Goal: Transaction & Acquisition: Book appointment/travel/reservation

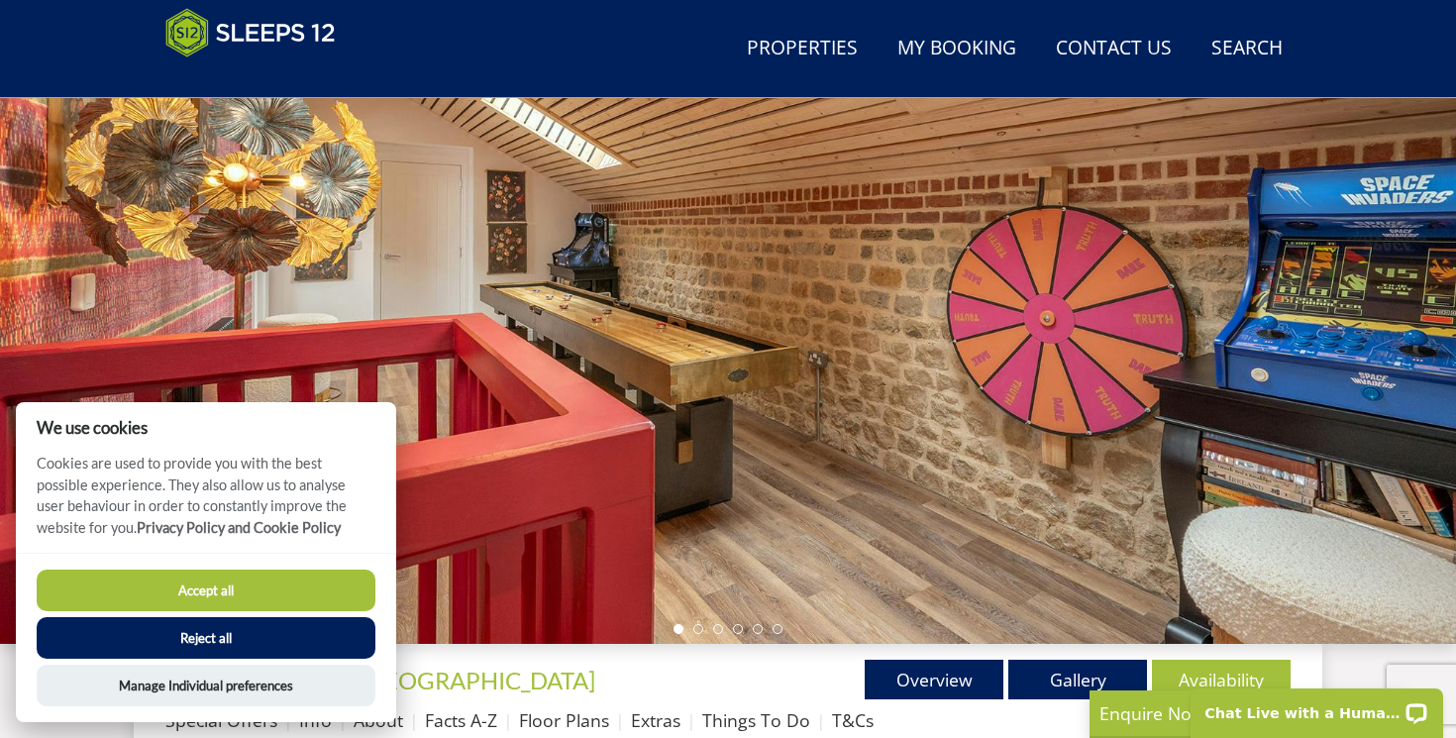
scroll to position [214, 0]
click at [217, 599] on button "Accept all" at bounding box center [206, 591] width 339 height 42
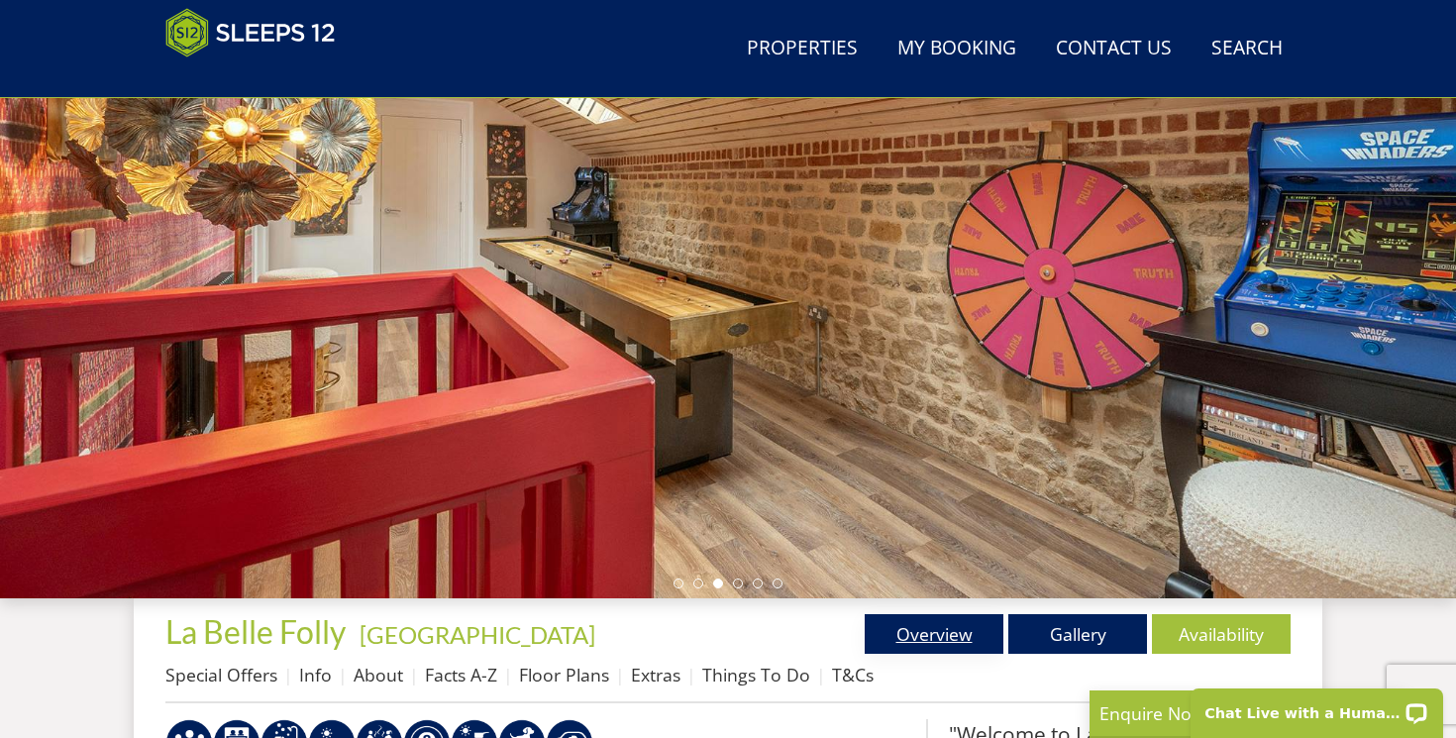
scroll to position [263, 0]
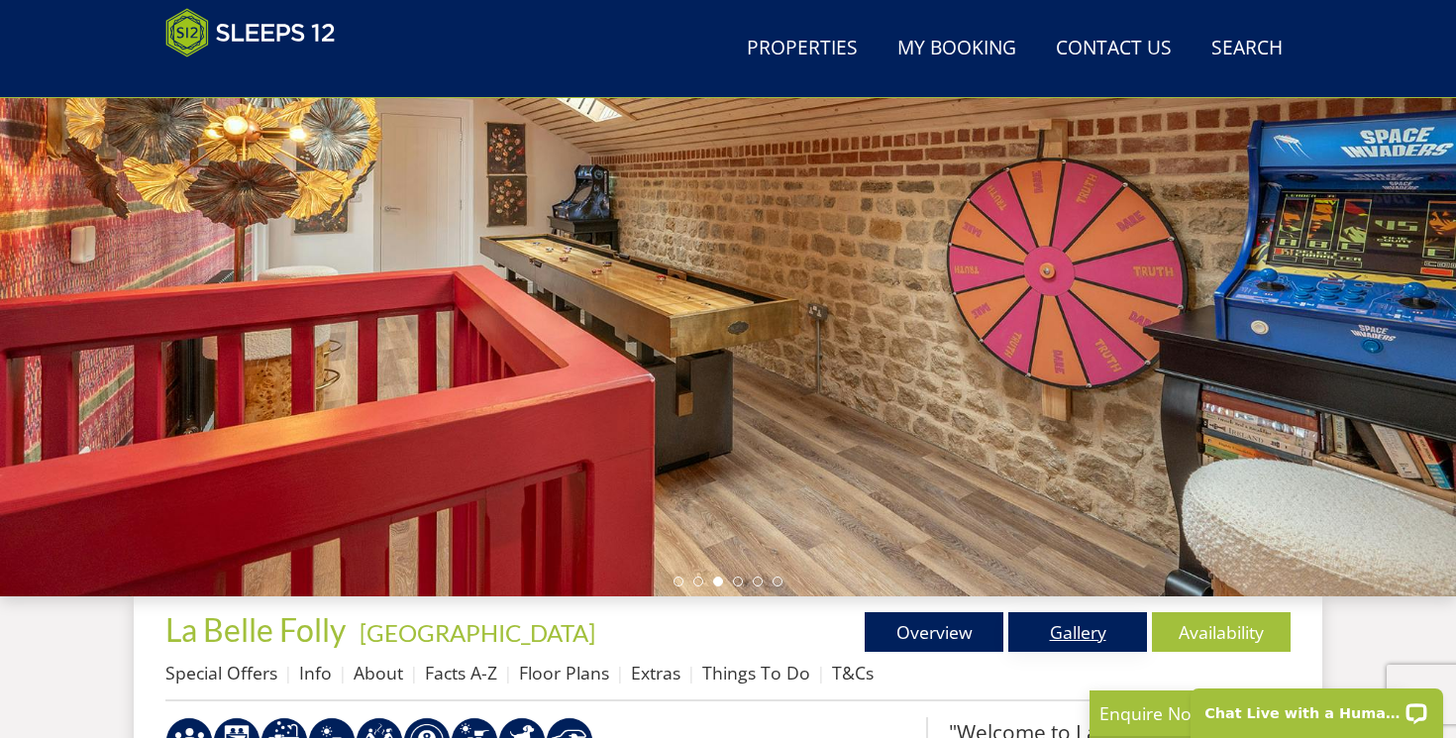
click at [1057, 635] on link "Gallery" at bounding box center [1078, 632] width 139 height 40
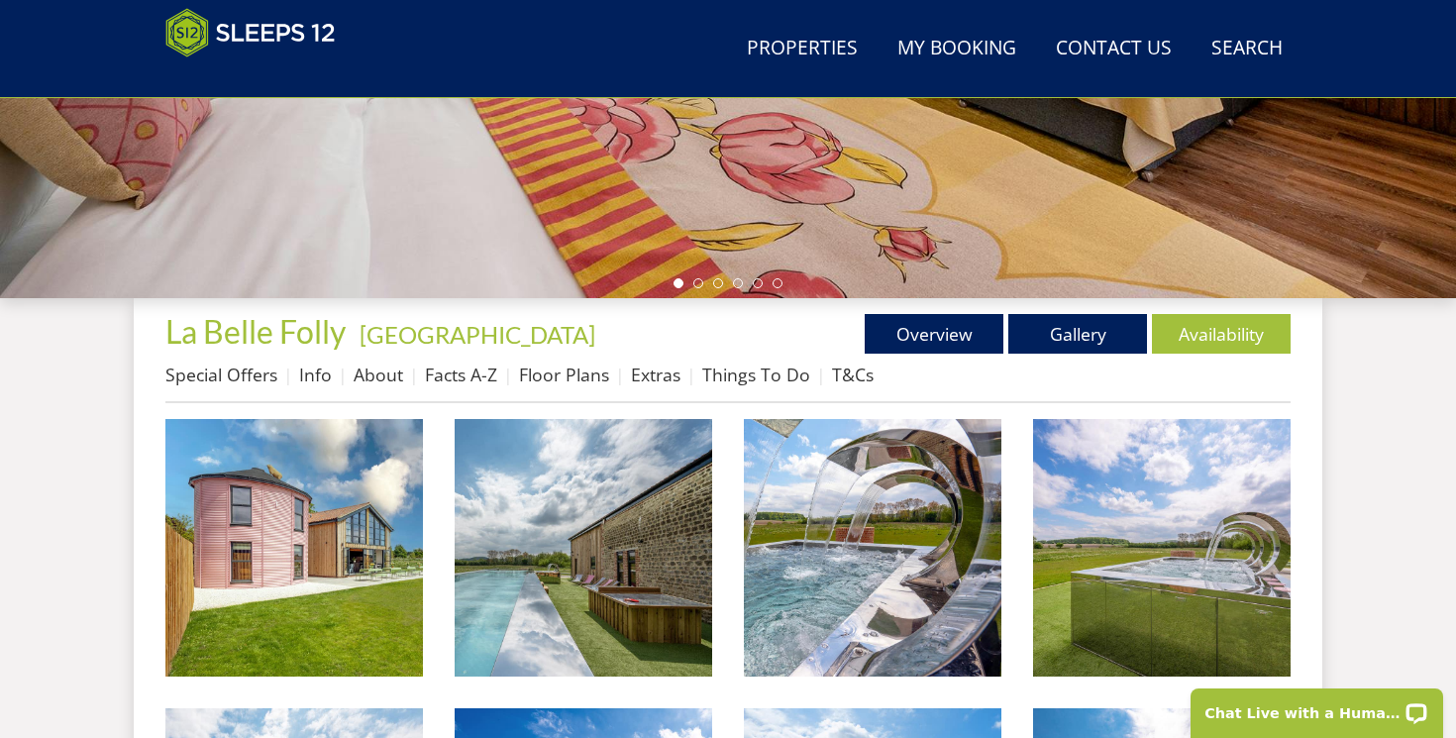
scroll to position [604, 0]
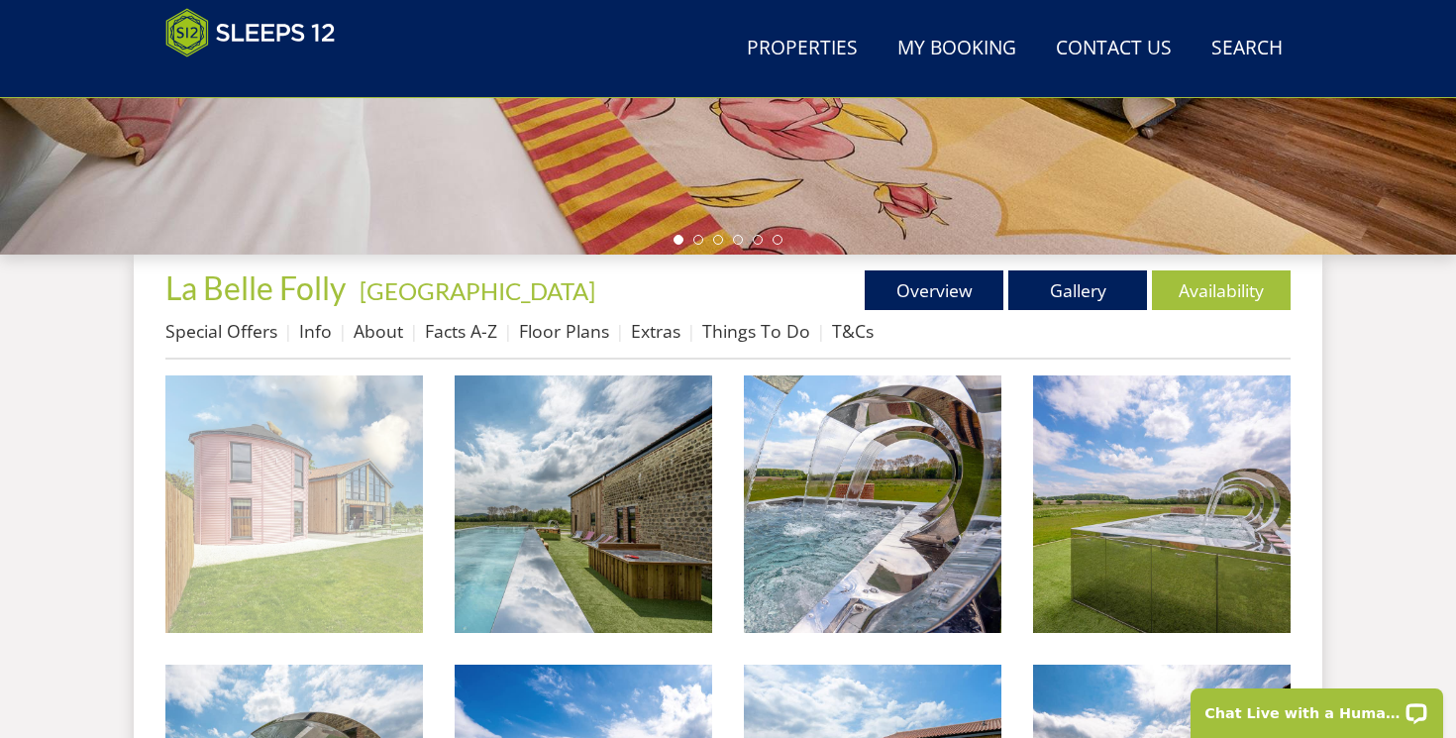
click at [282, 478] on img at bounding box center [294, 504] width 258 height 258
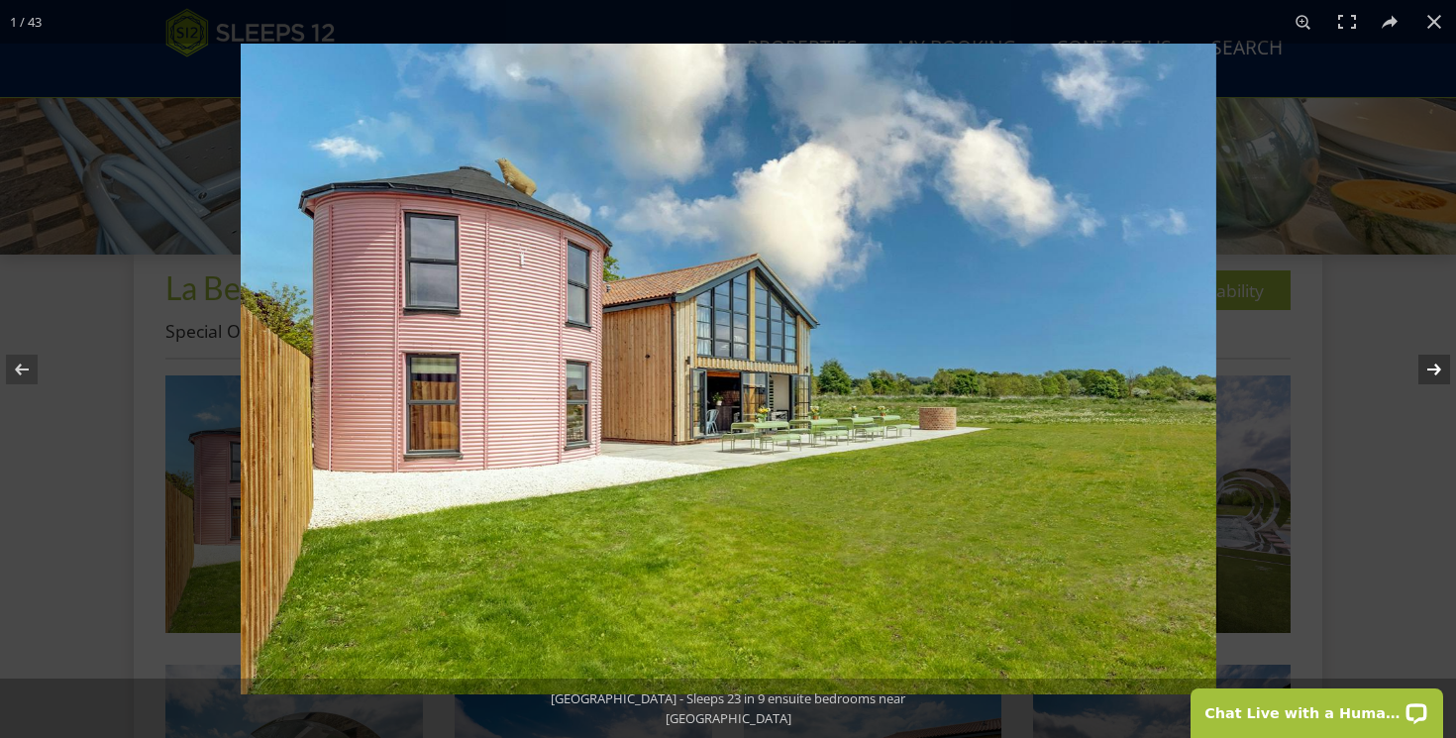
click at [1435, 361] on button at bounding box center [1421, 369] width 69 height 99
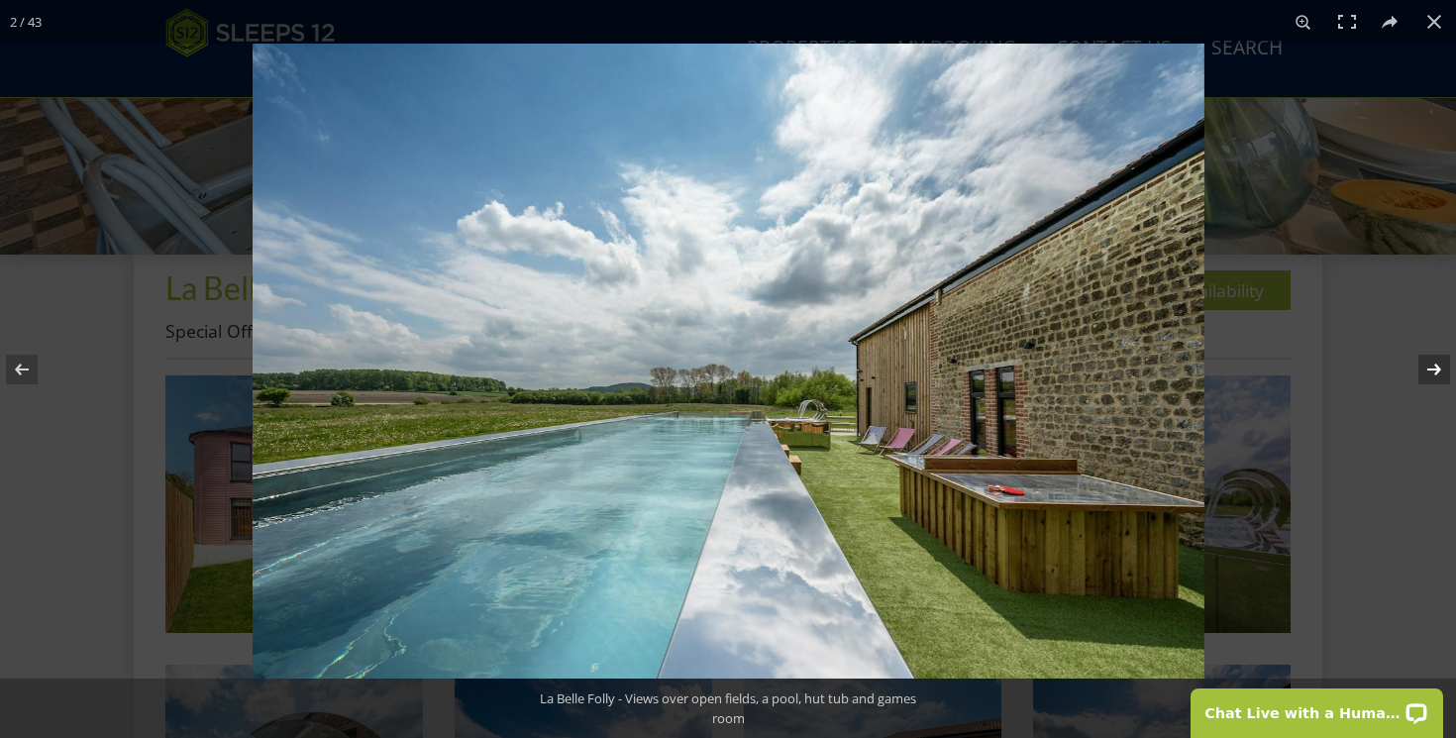
click at [1435, 361] on button at bounding box center [1421, 369] width 69 height 99
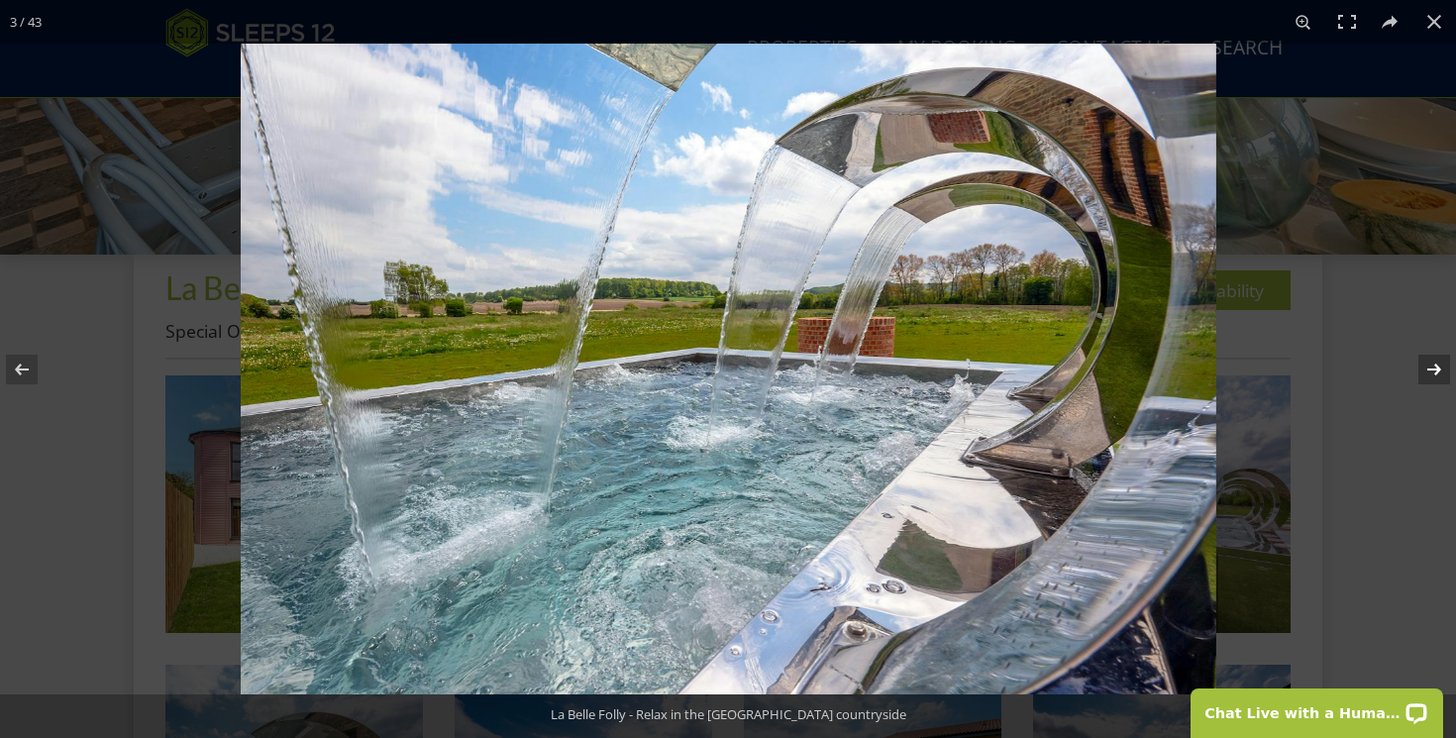
click at [1435, 361] on button at bounding box center [1421, 369] width 69 height 99
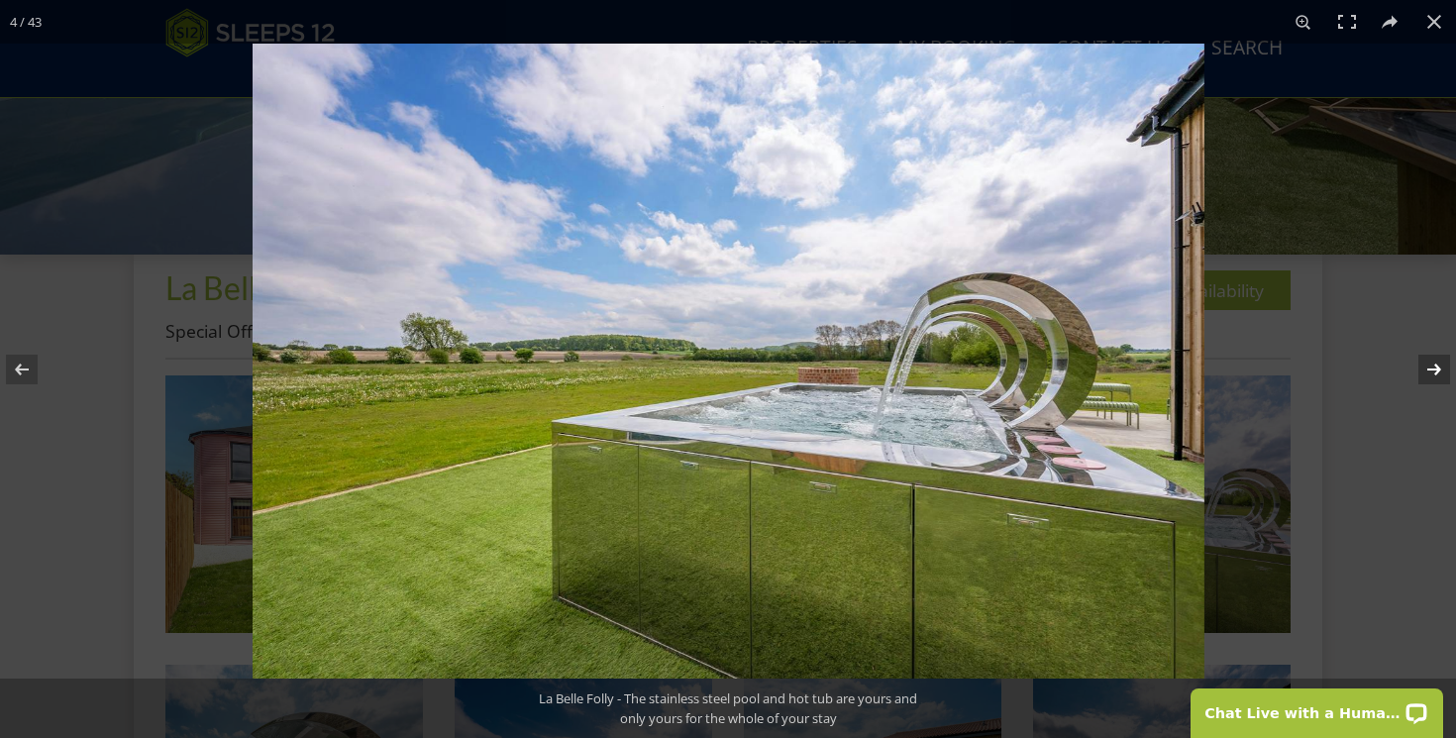
click at [1435, 361] on button at bounding box center [1421, 369] width 69 height 99
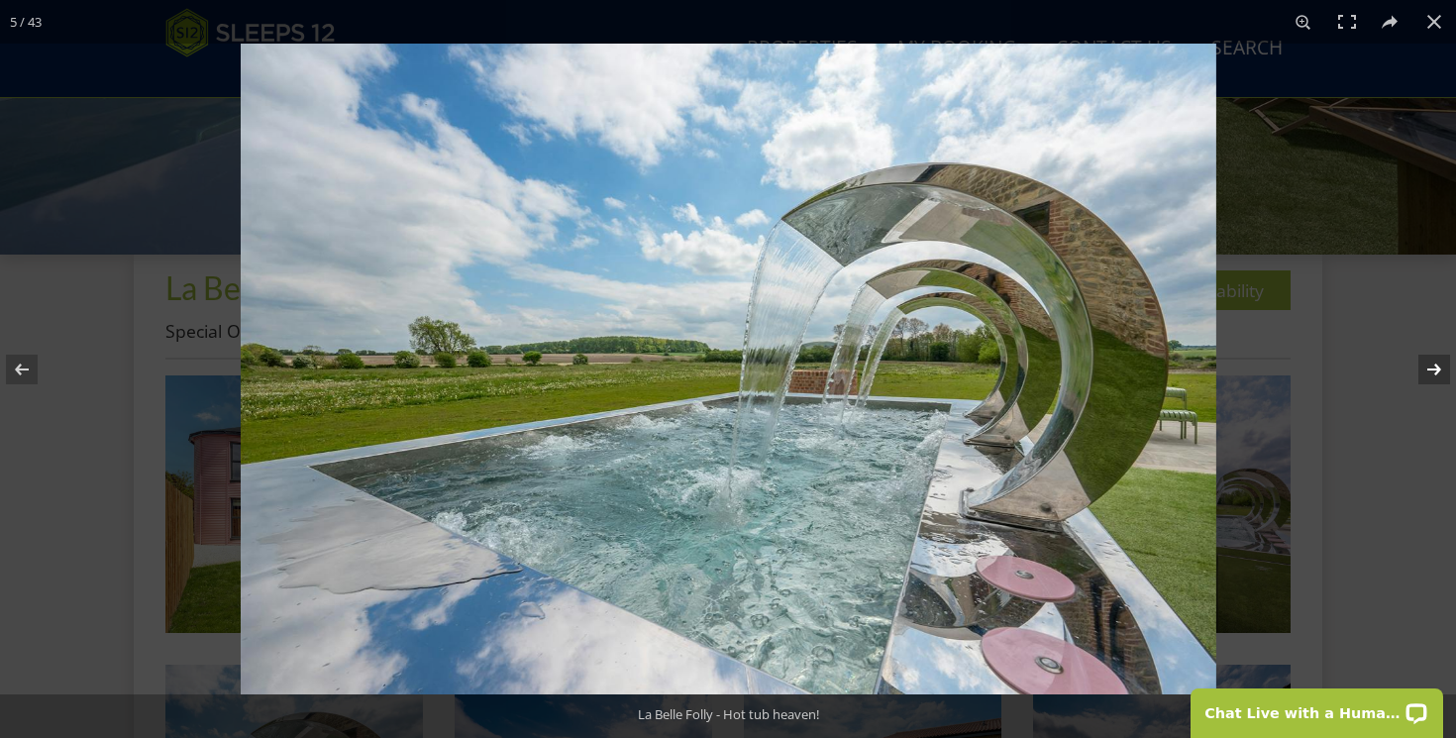
click at [1435, 361] on button at bounding box center [1421, 369] width 69 height 99
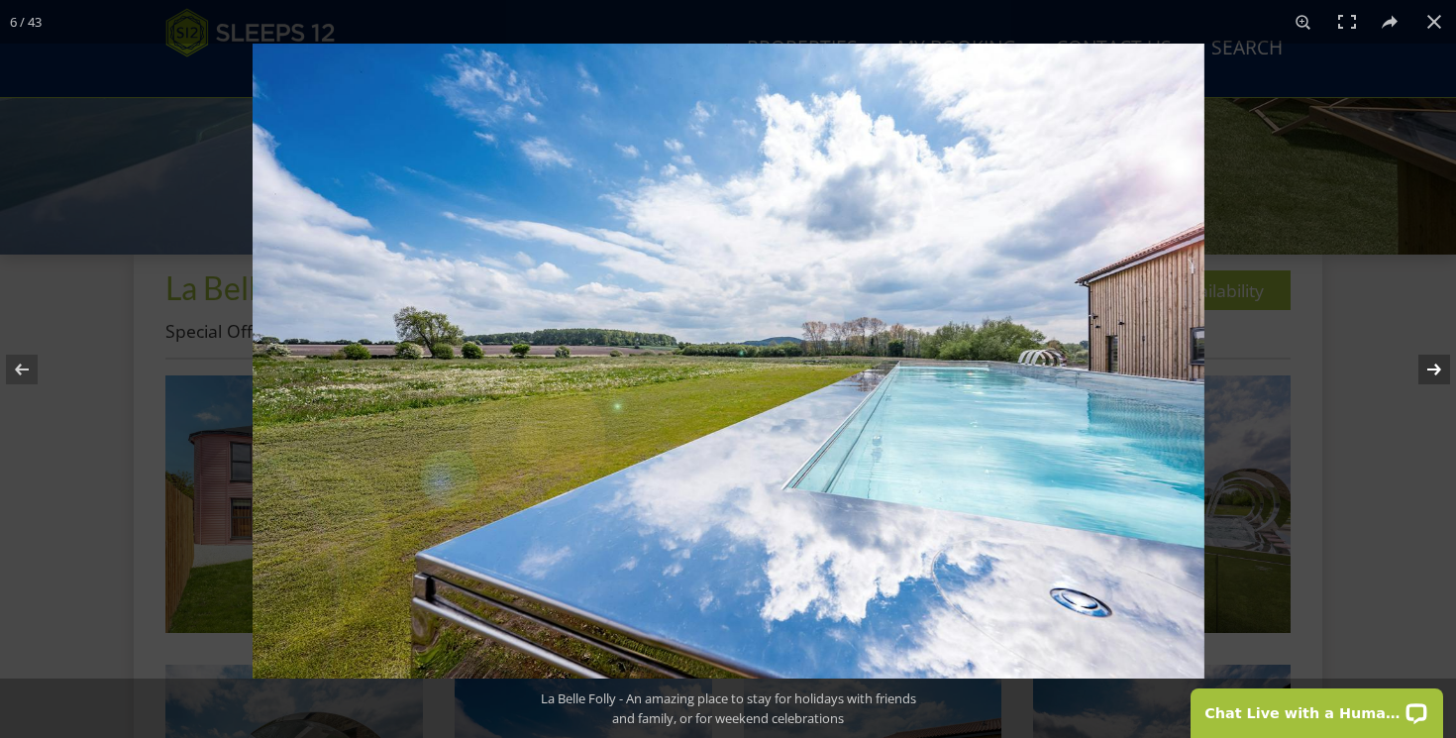
click at [1435, 361] on button at bounding box center [1421, 369] width 69 height 99
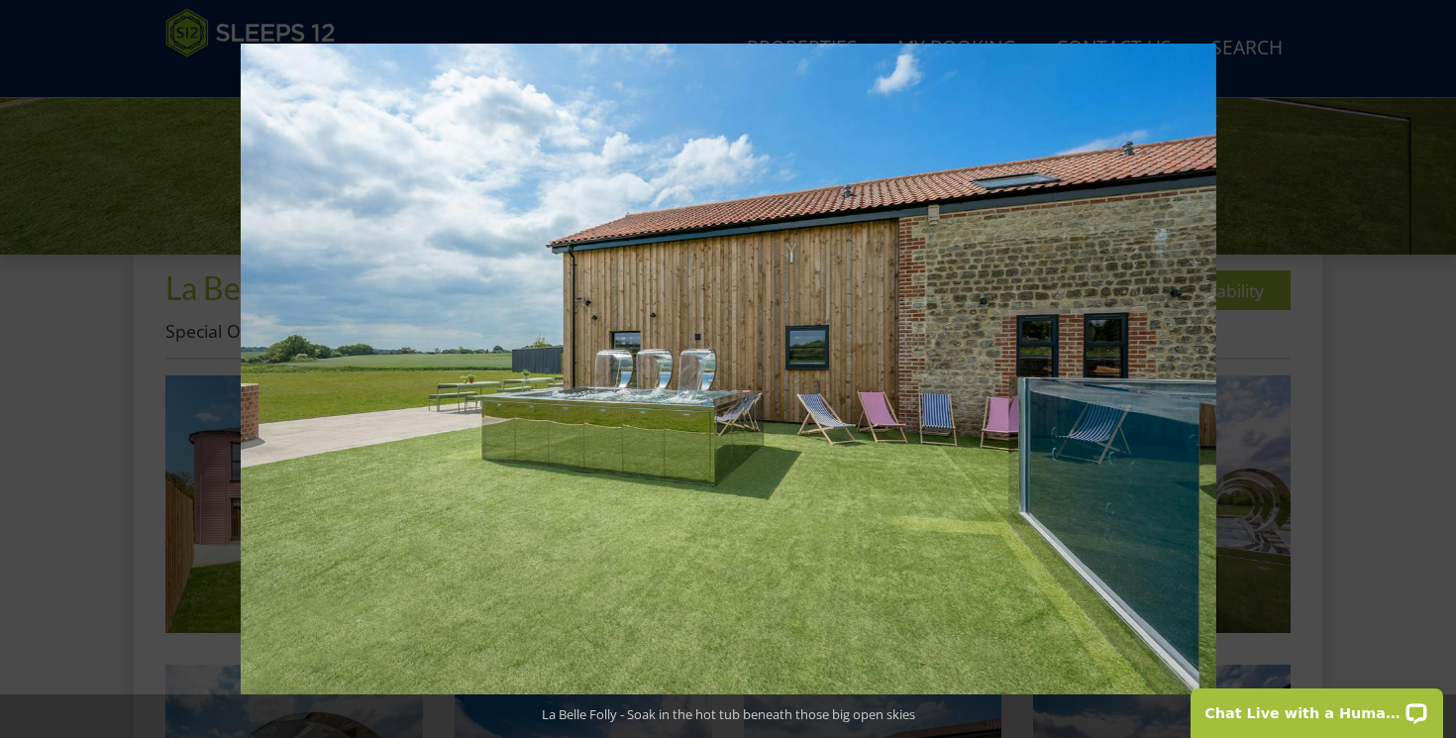
click at [1435, 361] on button at bounding box center [1421, 369] width 69 height 99
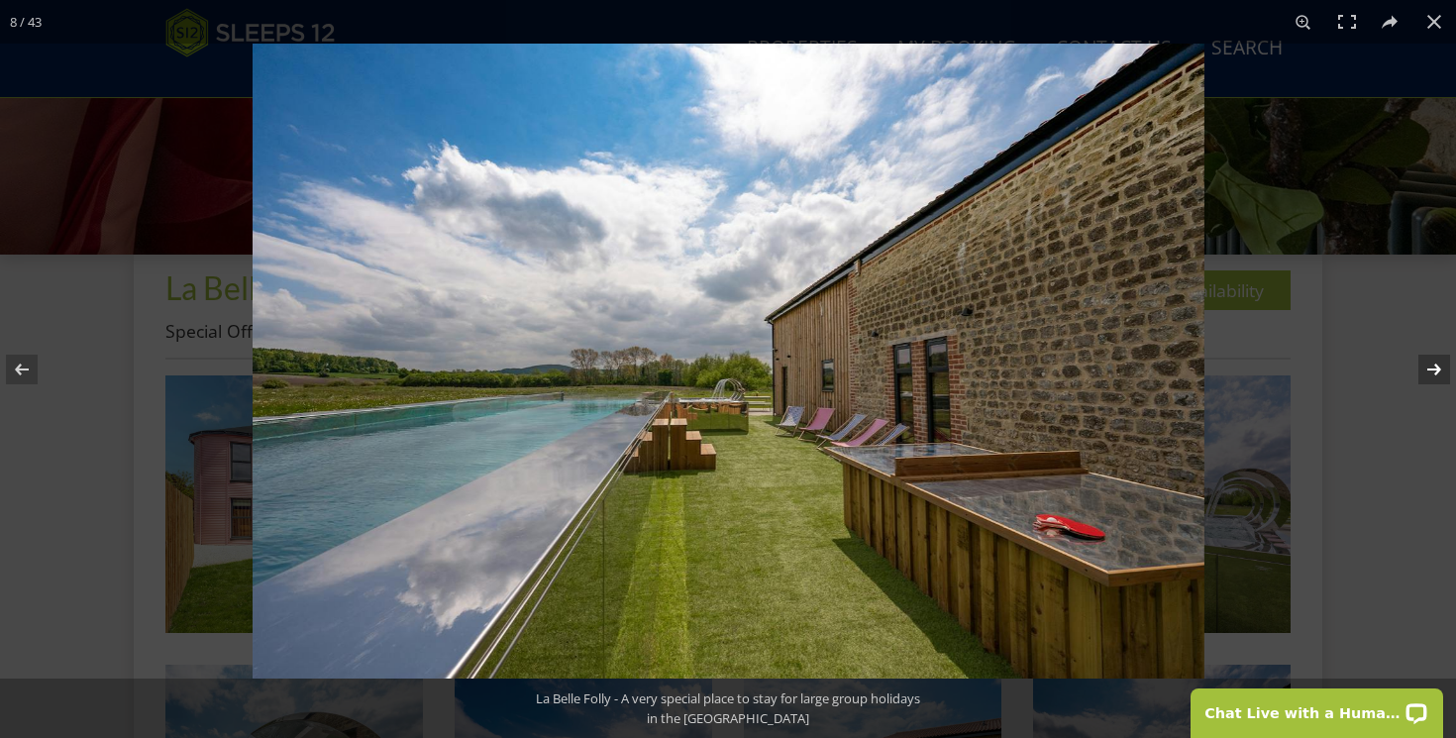
click at [1439, 367] on button at bounding box center [1421, 369] width 69 height 99
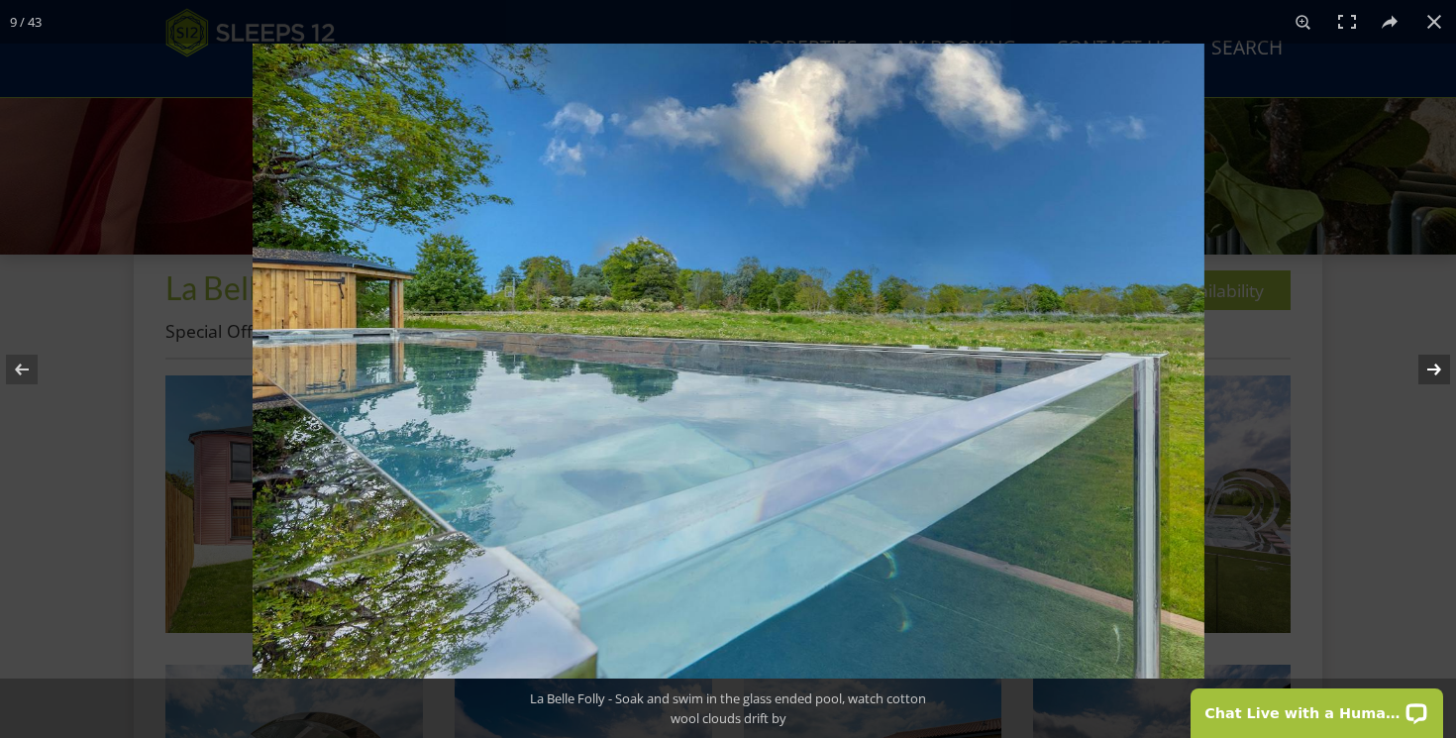
click at [1439, 367] on button at bounding box center [1421, 369] width 69 height 99
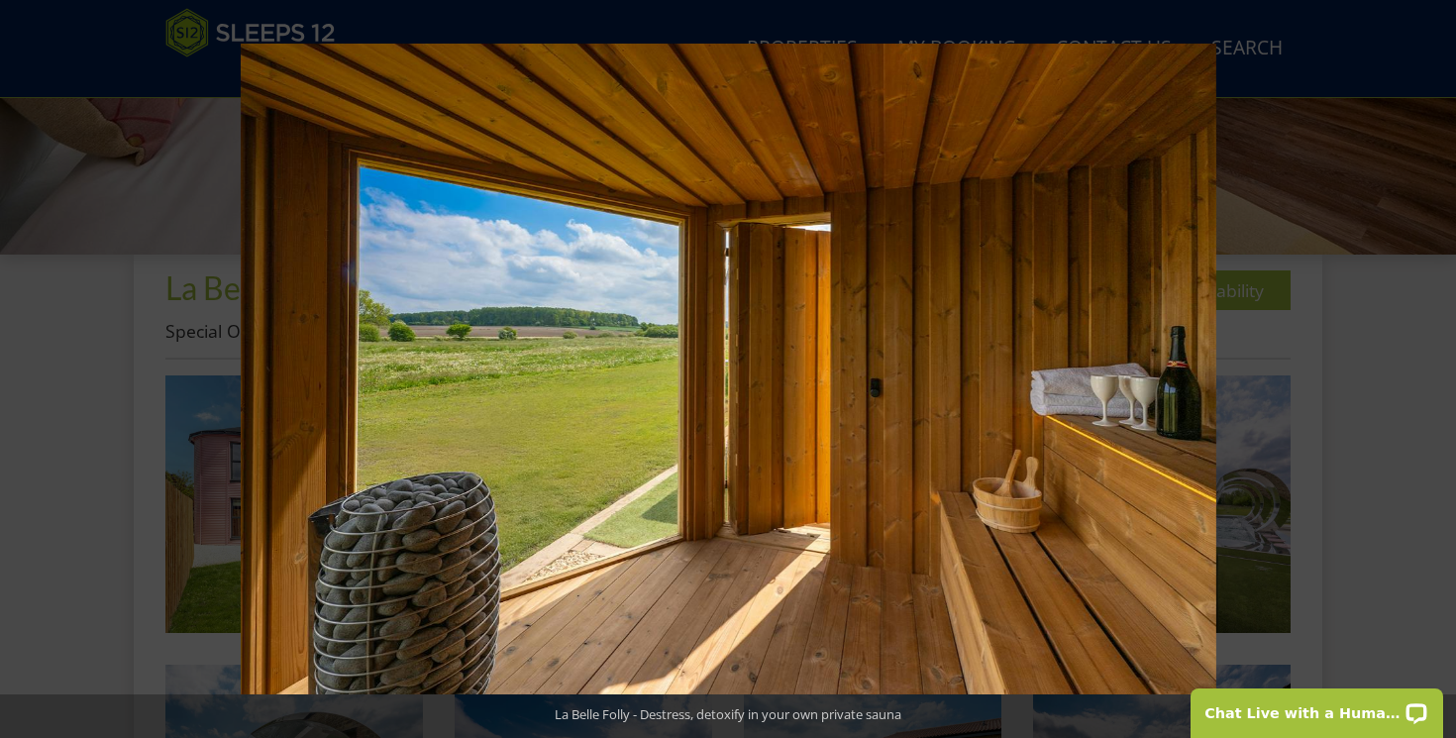
click at [1439, 367] on button at bounding box center [1421, 369] width 69 height 99
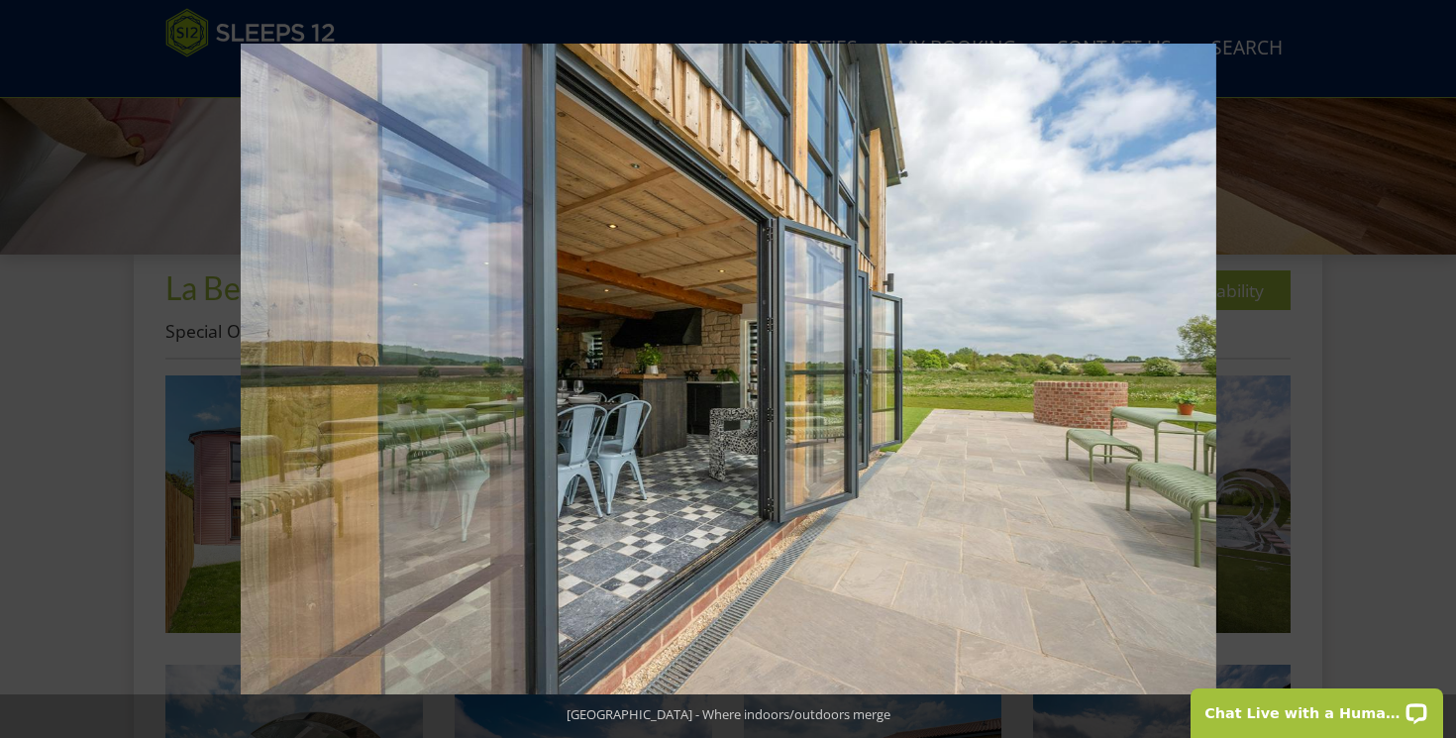
click at [1439, 367] on button at bounding box center [1421, 369] width 69 height 99
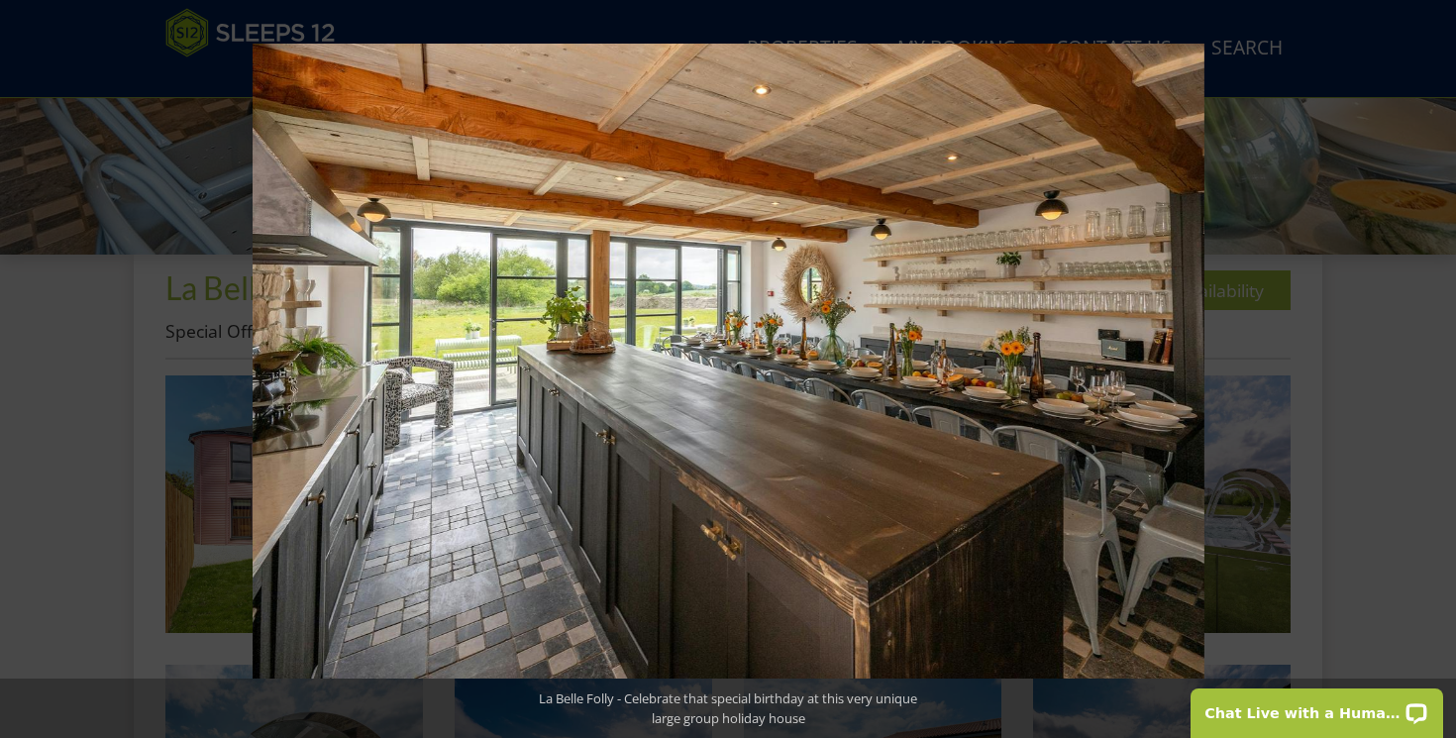
click at [1439, 367] on button at bounding box center [1421, 369] width 69 height 99
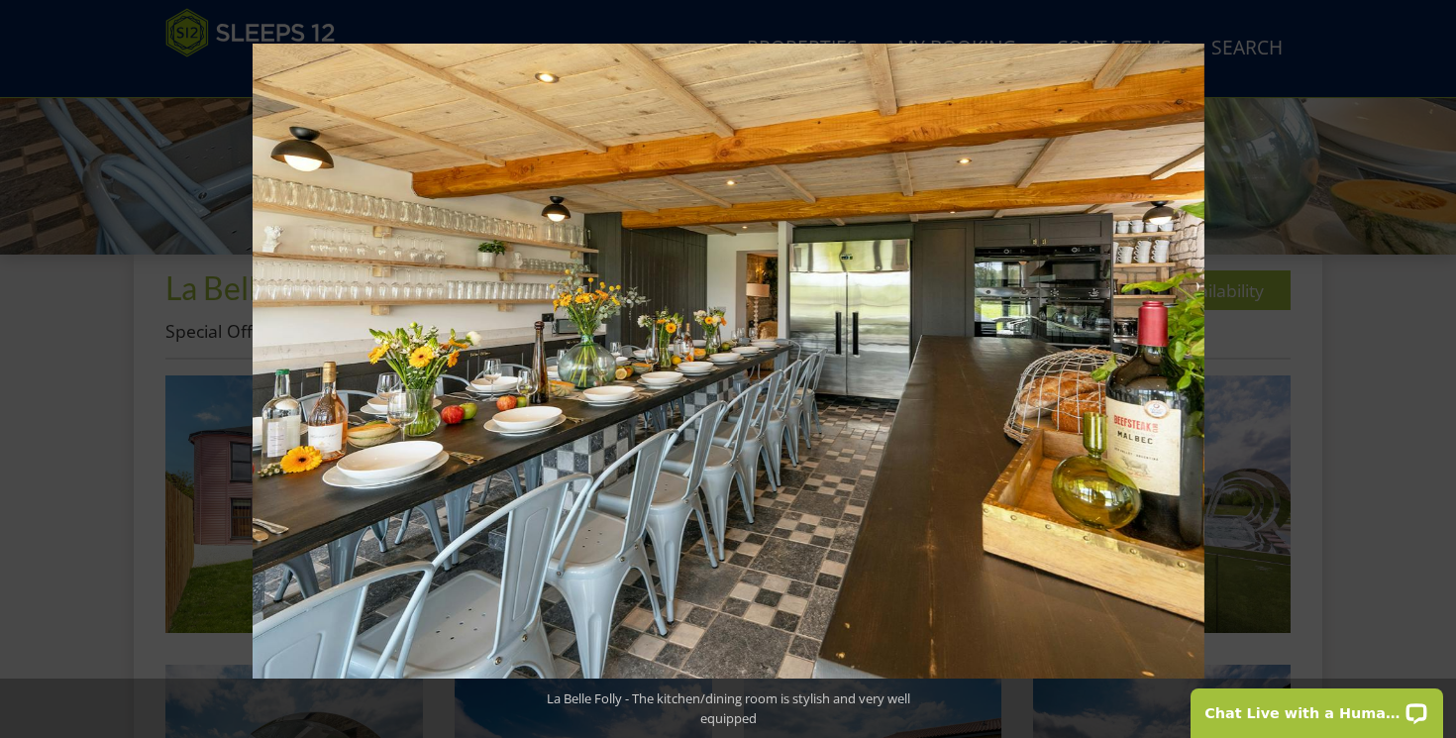
click at [1439, 367] on button at bounding box center [1421, 369] width 69 height 99
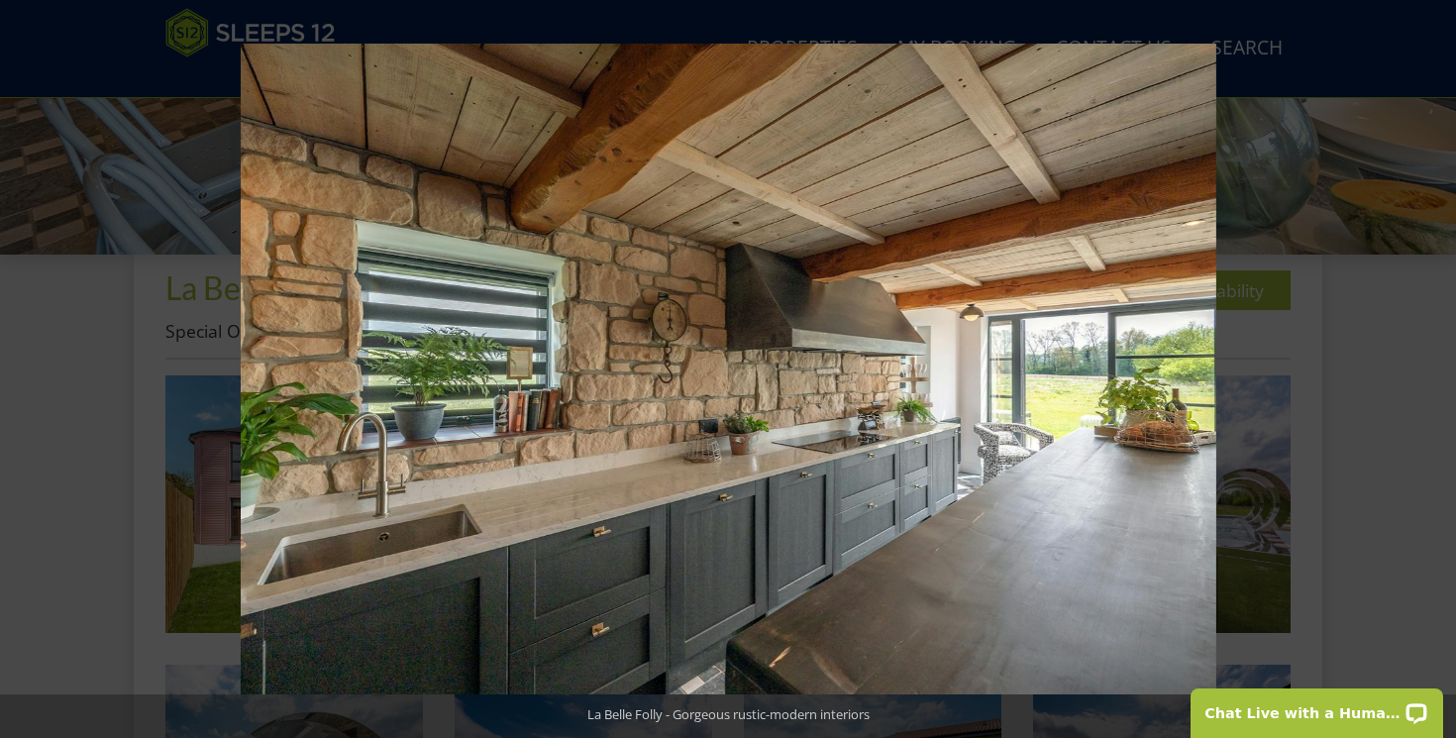
click at [1439, 367] on button at bounding box center [1421, 369] width 69 height 99
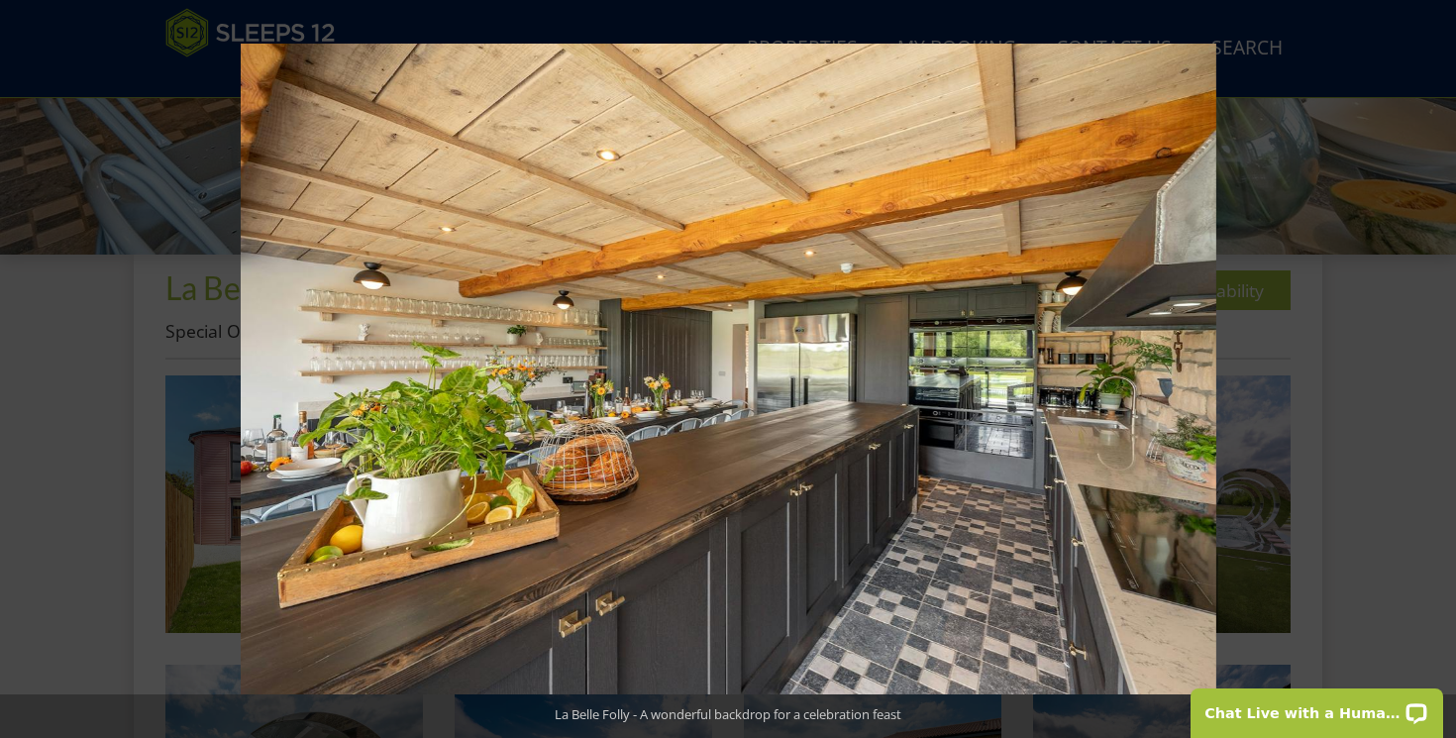
click at [1439, 367] on button at bounding box center [1421, 369] width 69 height 99
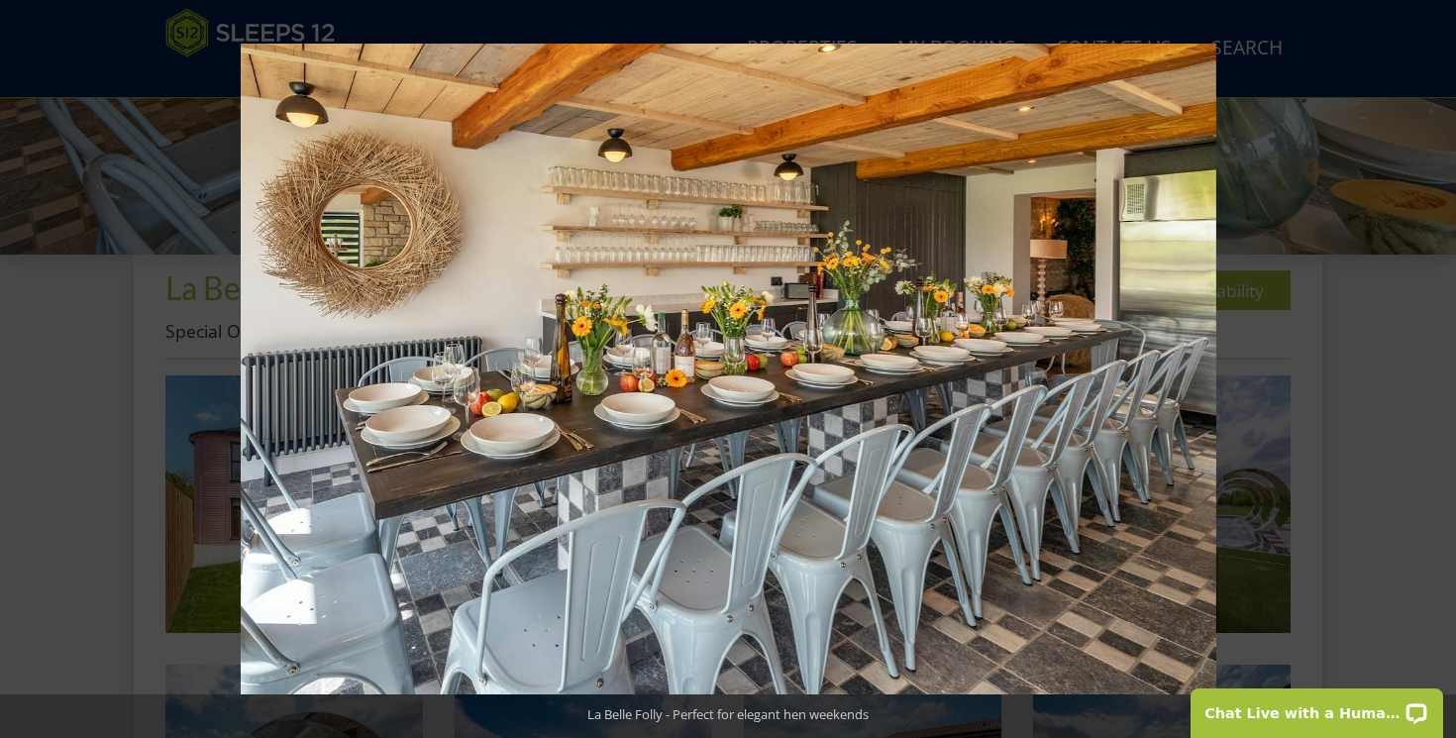
click at [1439, 367] on button at bounding box center [1421, 369] width 69 height 99
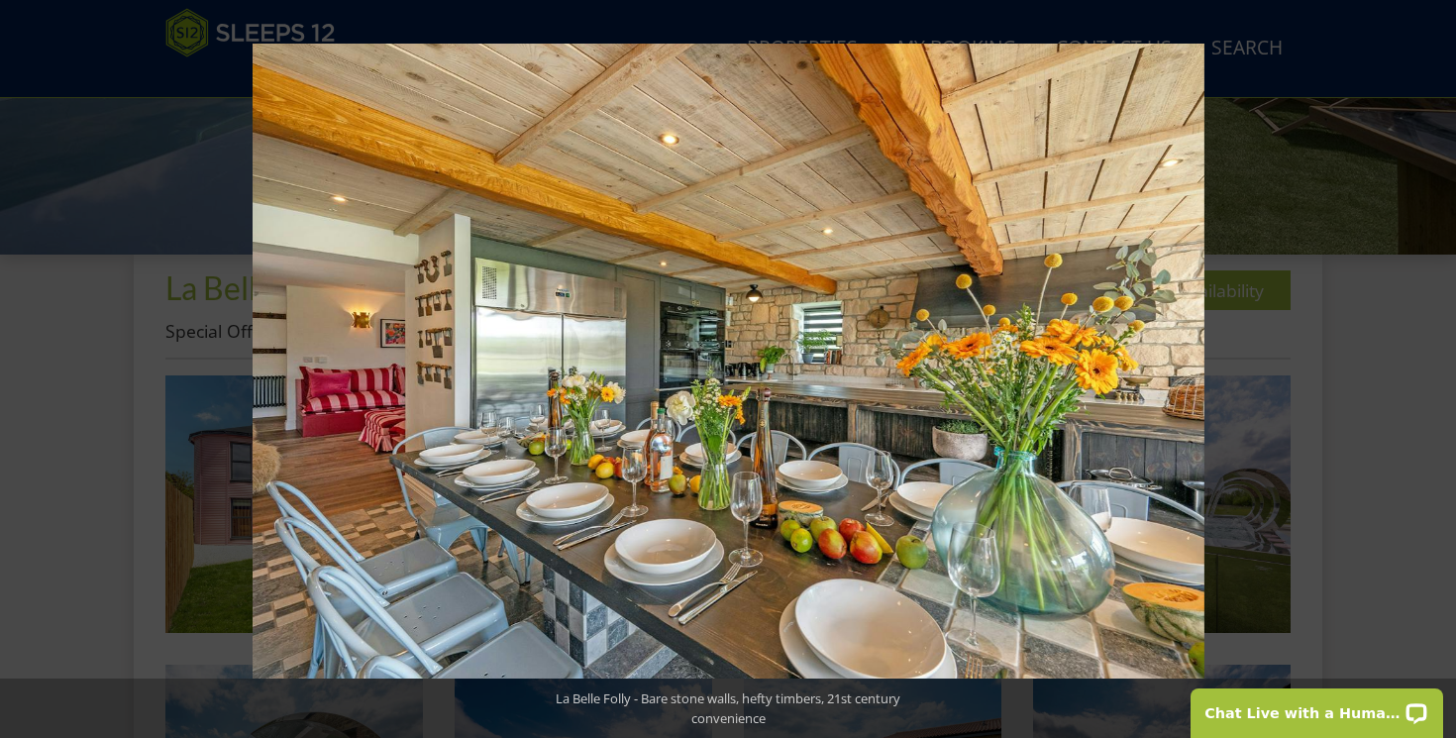
click at [1439, 367] on button at bounding box center [1421, 369] width 69 height 99
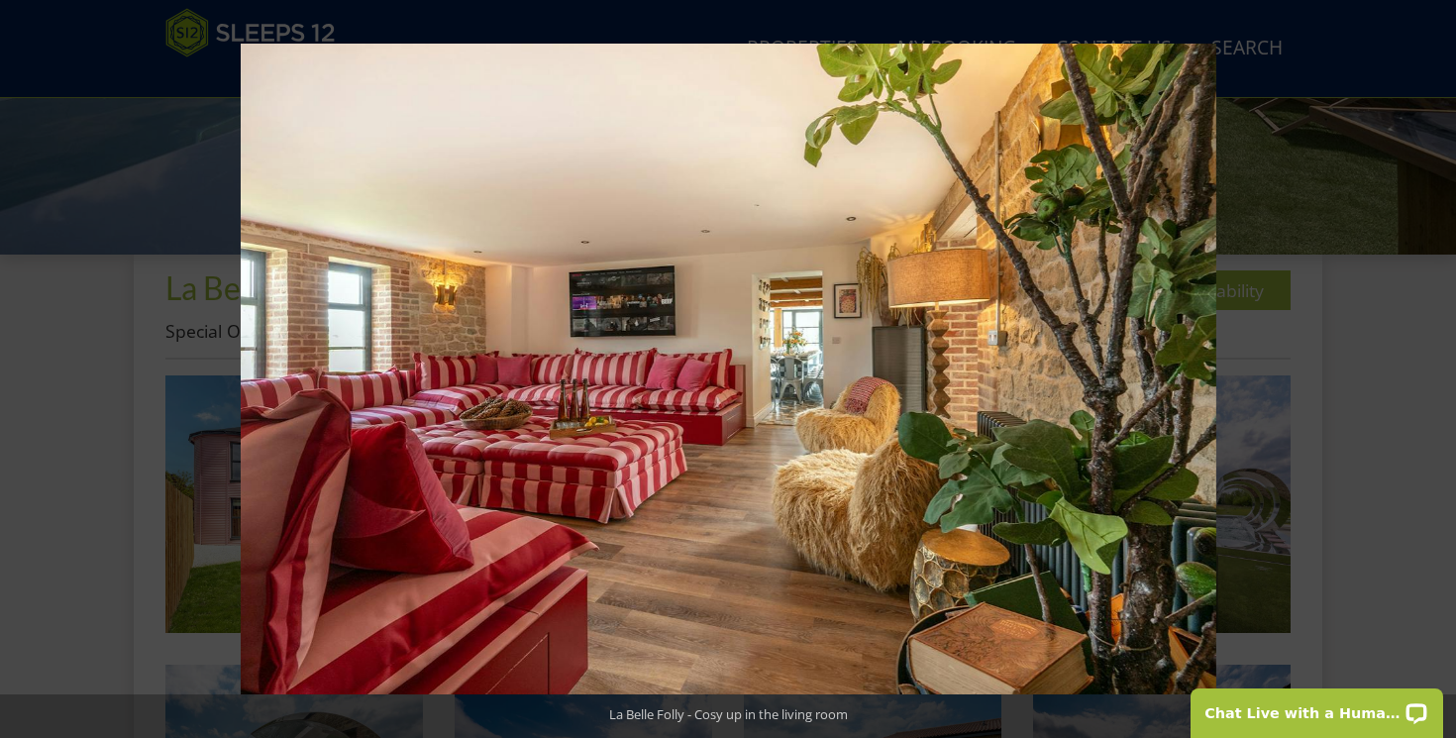
click at [1439, 367] on button at bounding box center [1421, 369] width 69 height 99
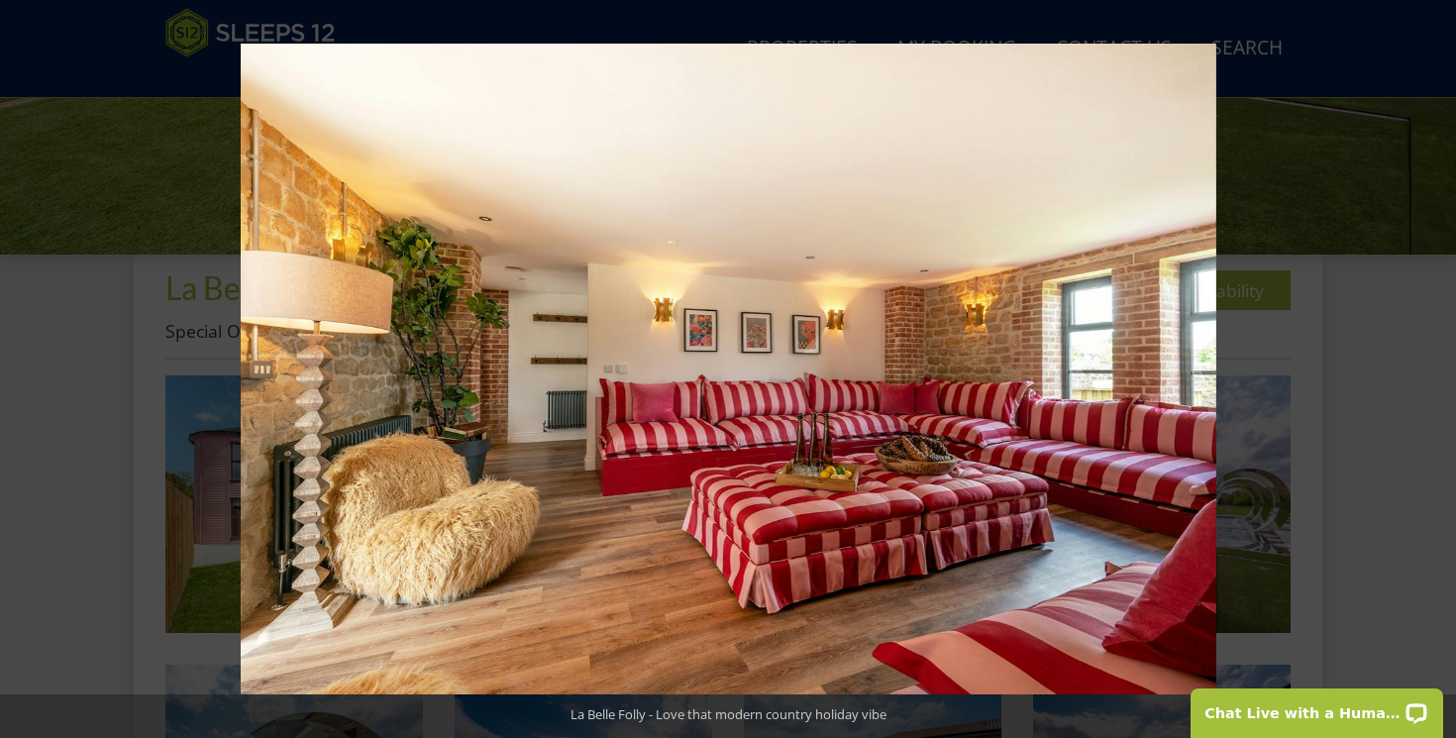
click at [1439, 367] on button at bounding box center [1421, 369] width 69 height 99
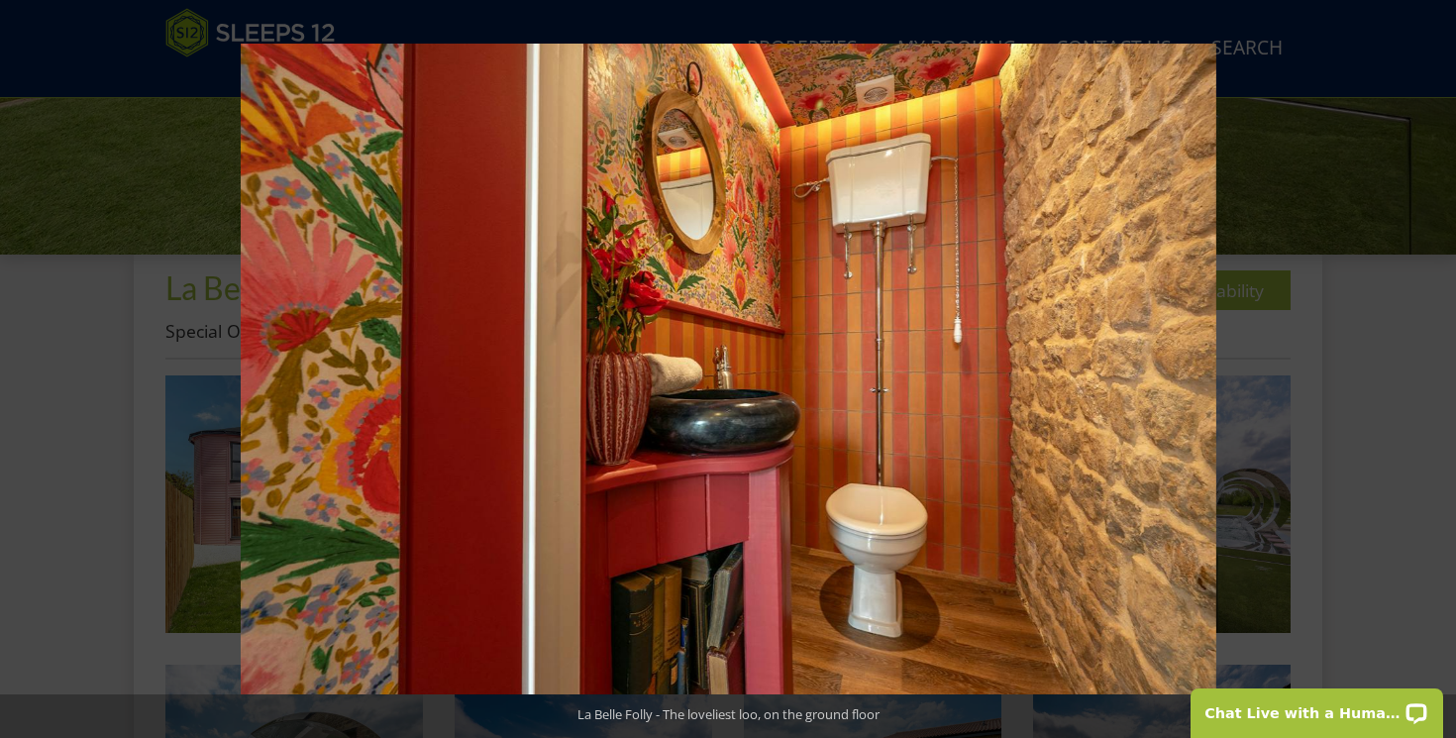
click at [1439, 367] on button at bounding box center [1421, 369] width 69 height 99
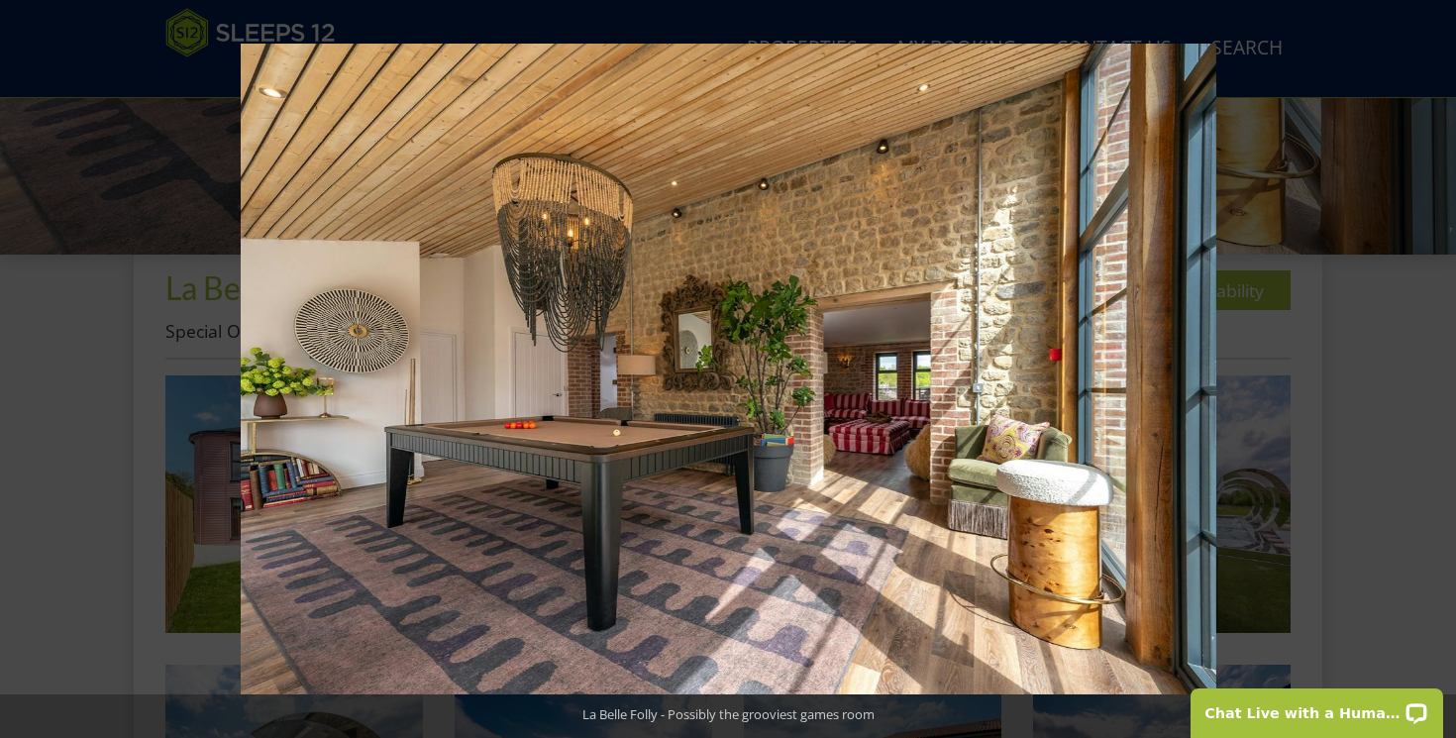
click at [1439, 367] on button at bounding box center [1421, 369] width 69 height 99
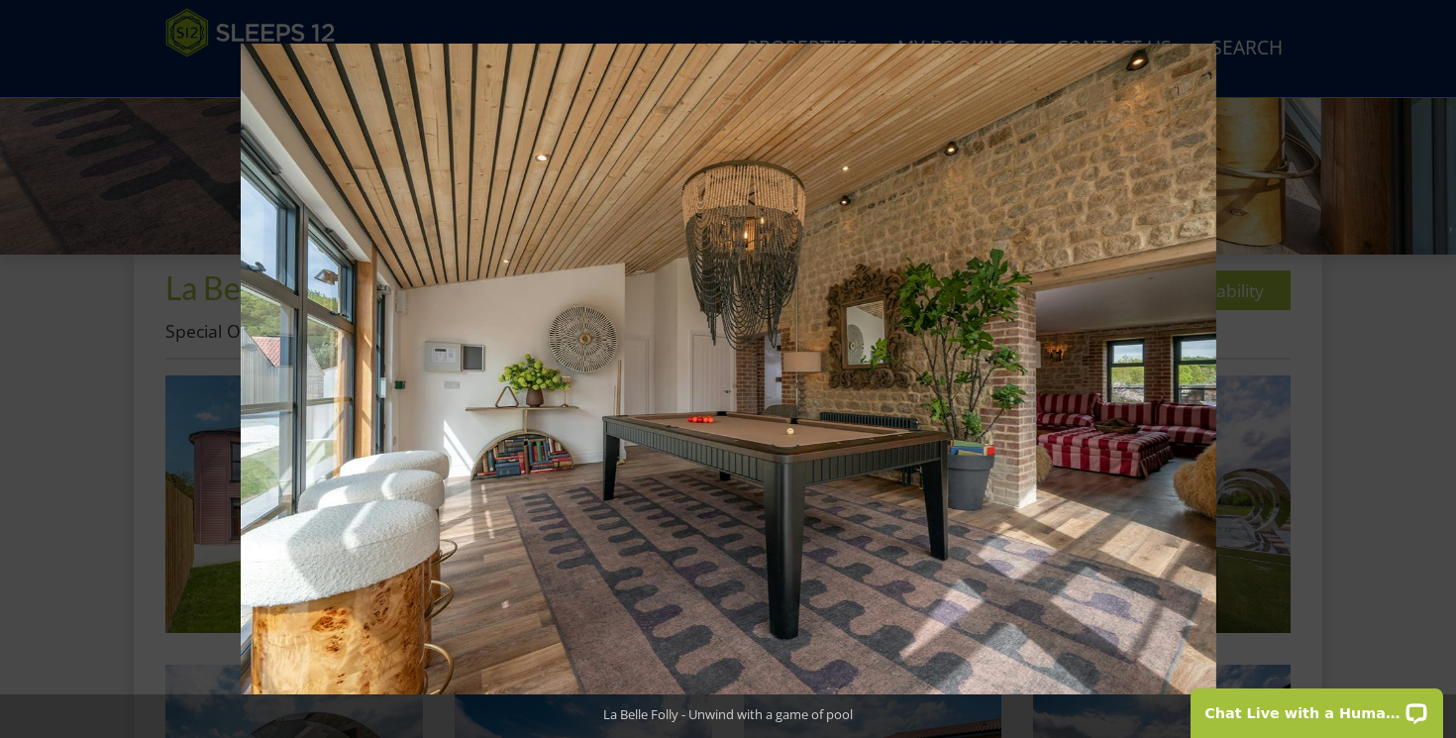
click at [1439, 367] on button at bounding box center [1421, 369] width 69 height 99
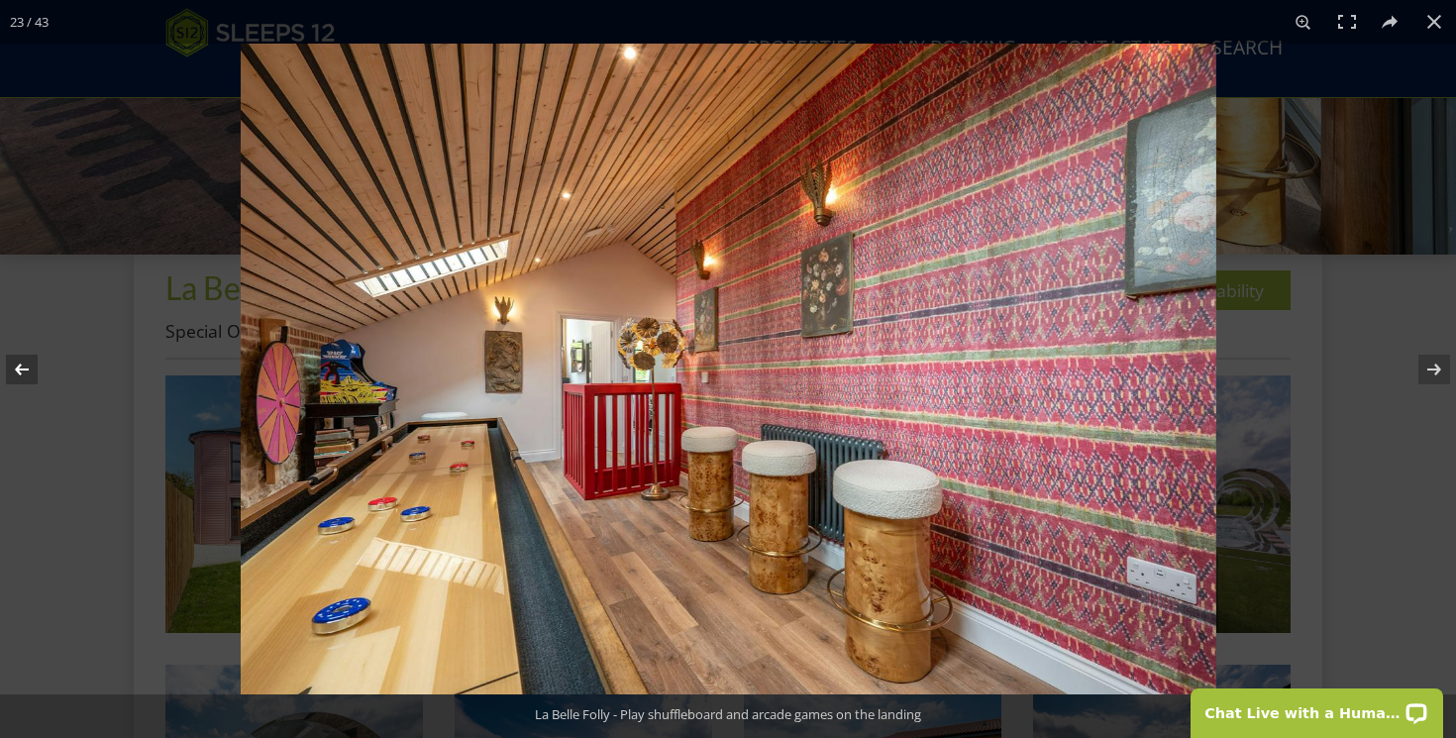
click at [25, 369] on button at bounding box center [34, 369] width 69 height 99
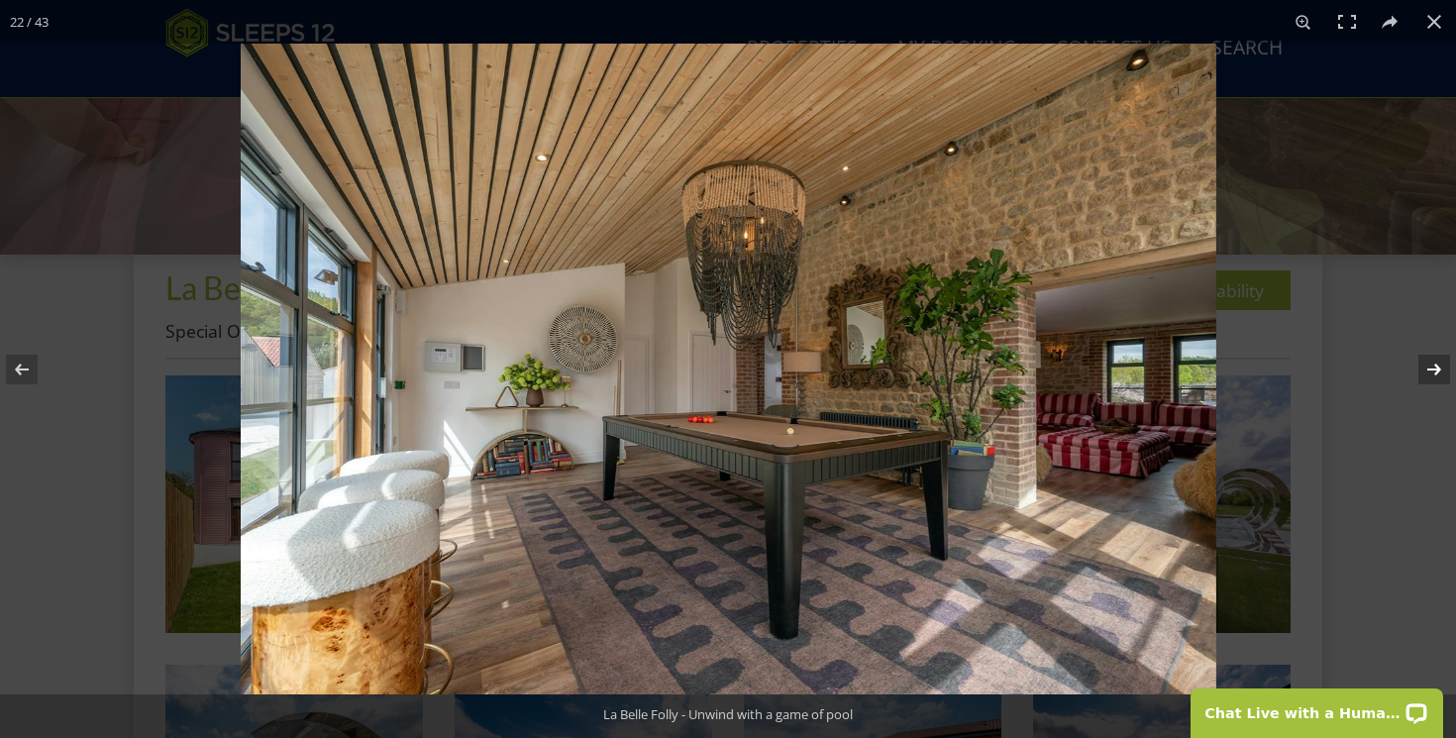
click at [1438, 372] on button at bounding box center [1421, 369] width 69 height 99
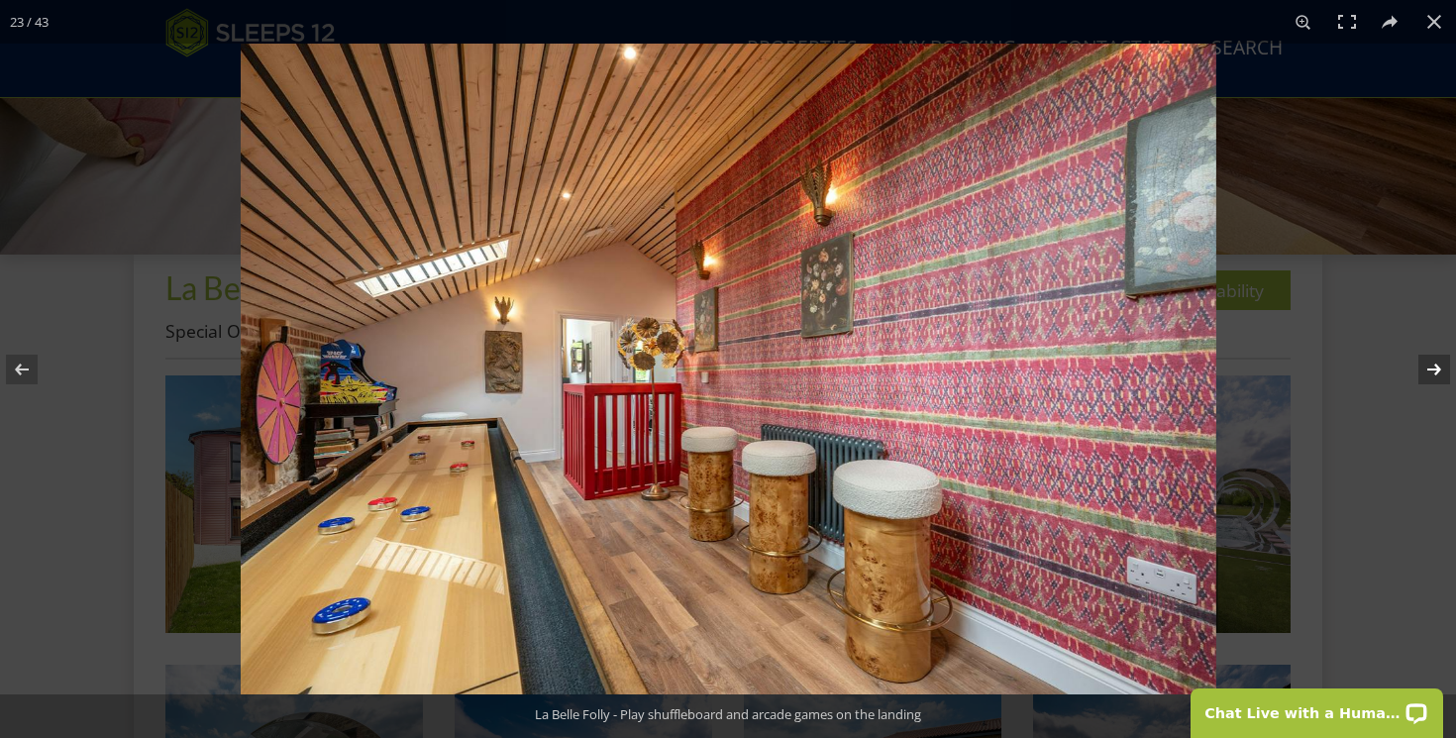
click at [1438, 372] on button at bounding box center [1421, 369] width 69 height 99
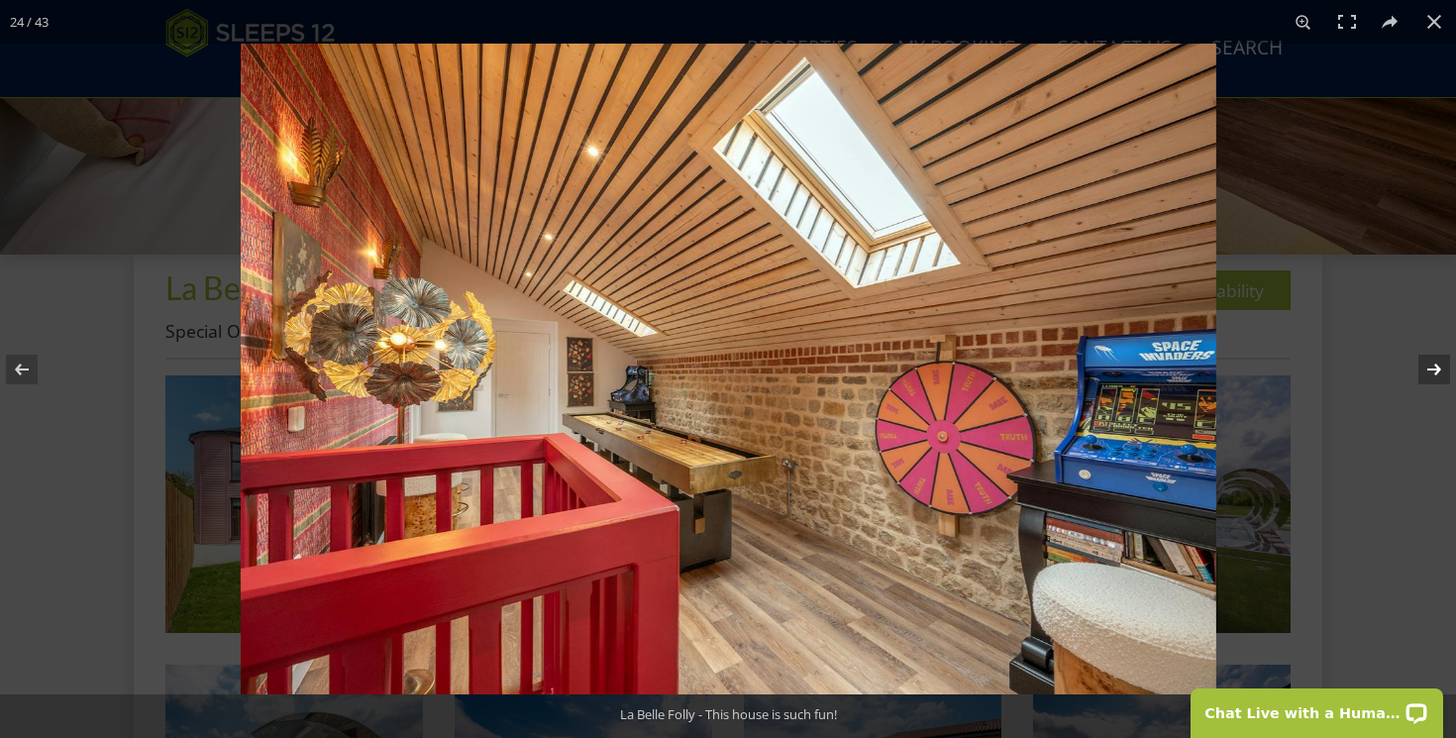
click at [1438, 372] on button at bounding box center [1421, 369] width 69 height 99
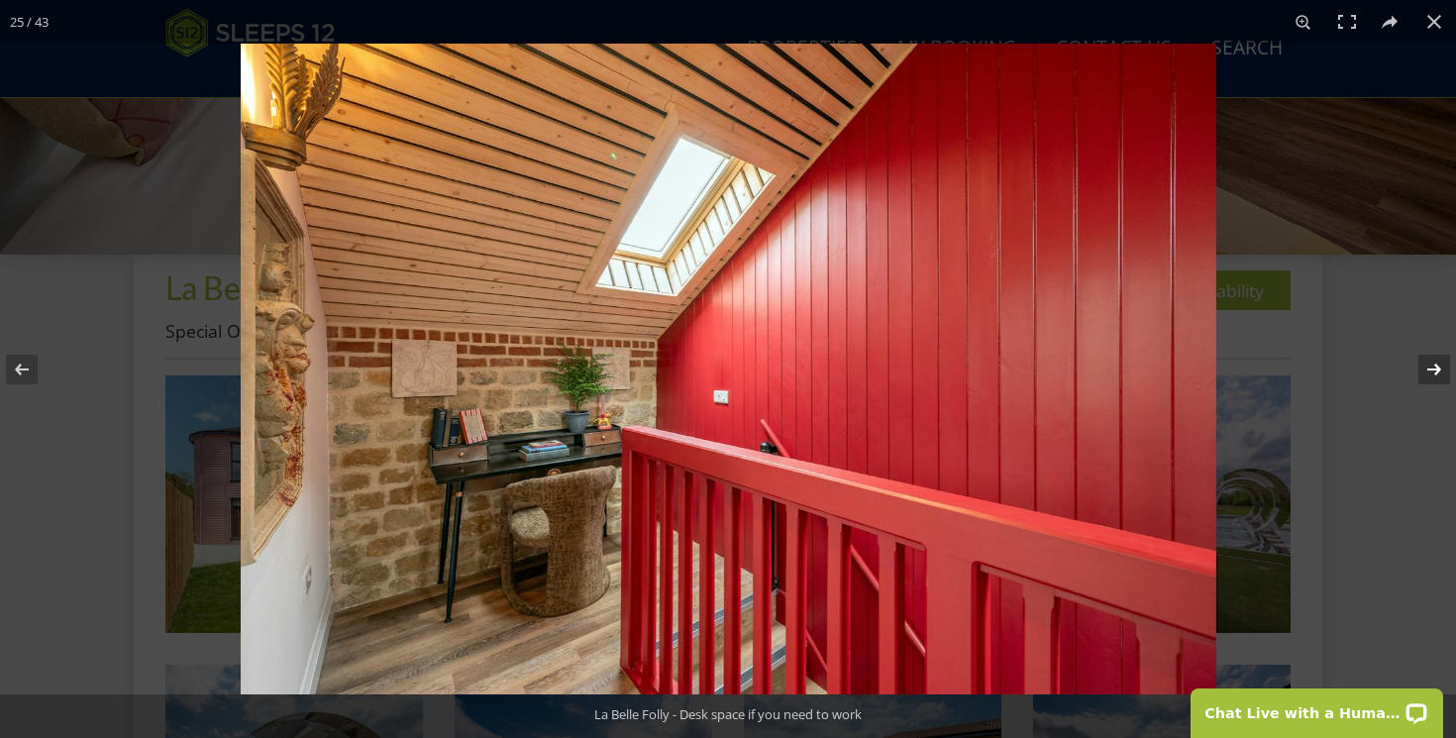
click at [1438, 372] on button at bounding box center [1421, 369] width 69 height 99
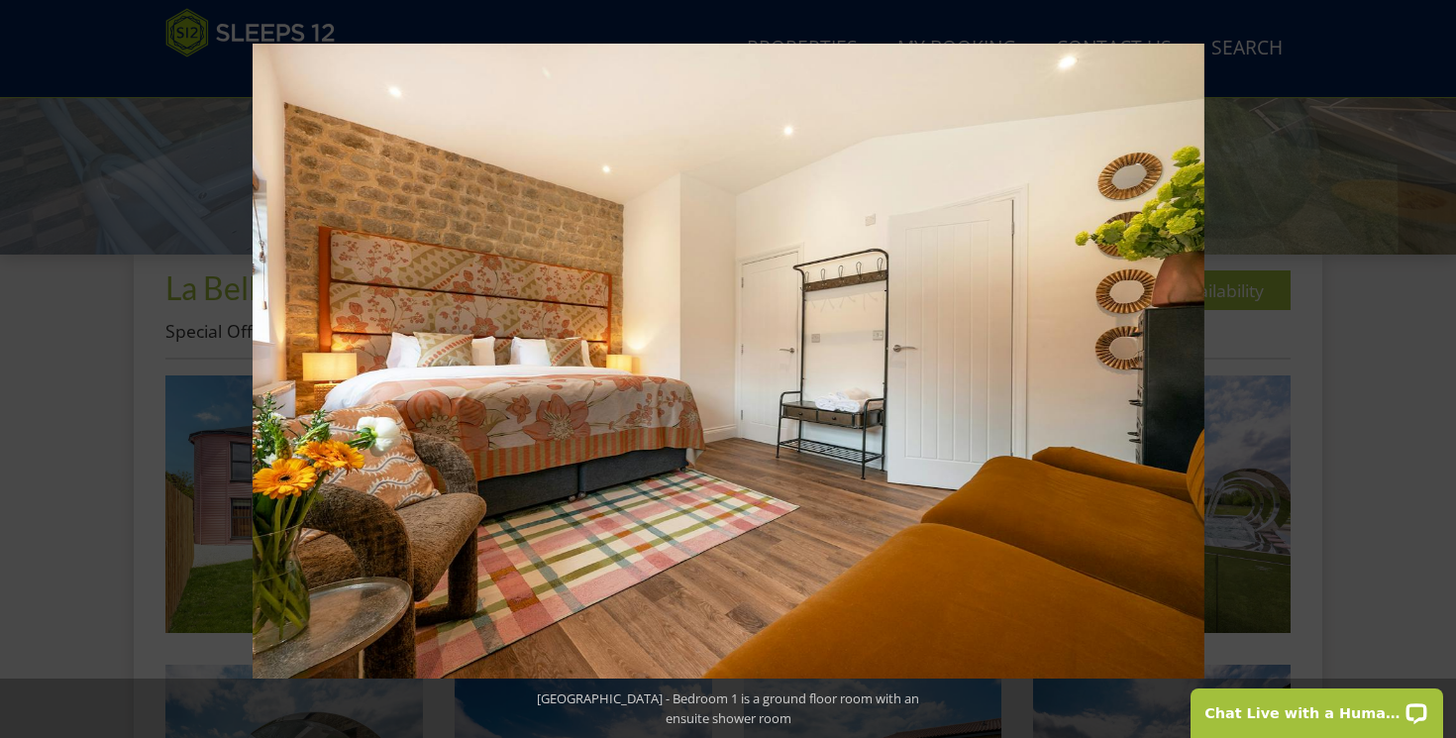
click at [1438, 372] on button at bounding box center [1421, 369] width 69 height 99
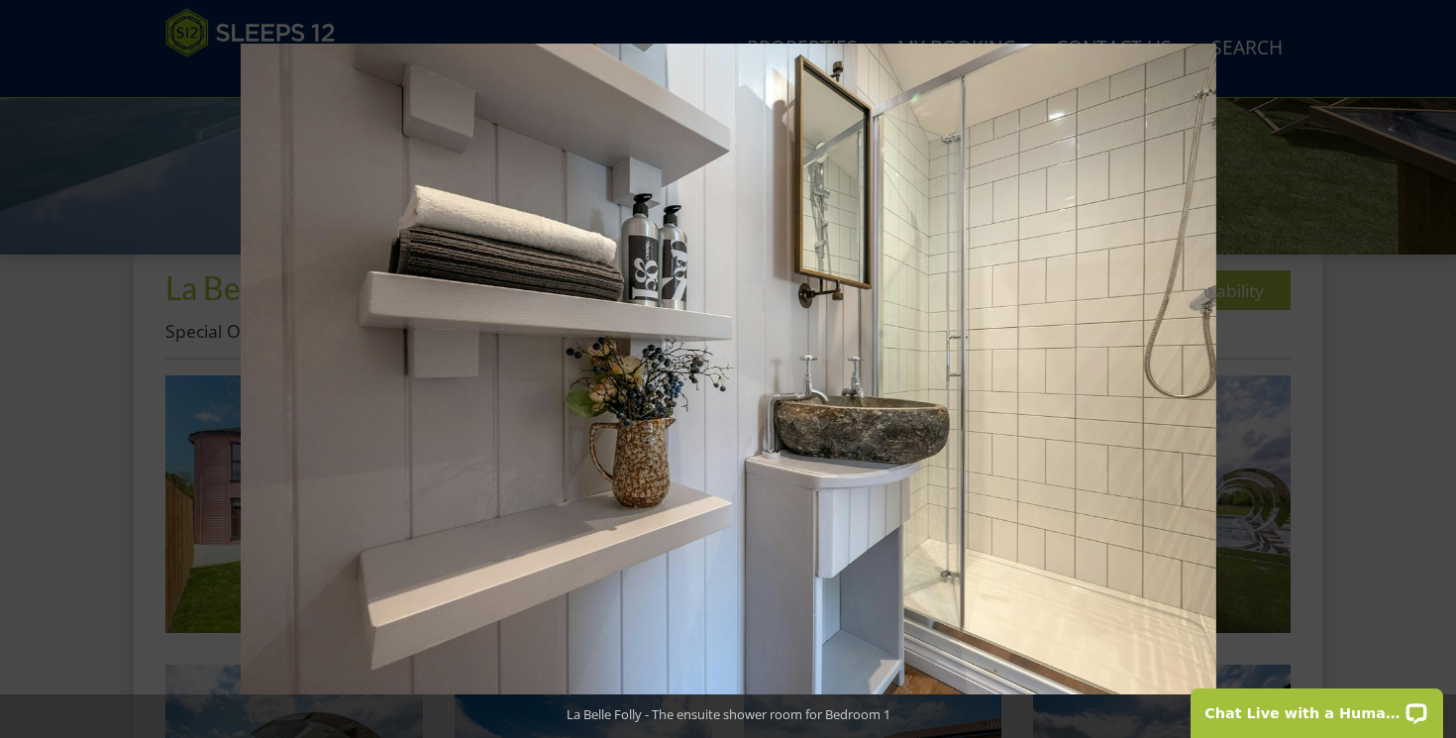
click at [1438, 372] on button at bounding box center [1421, 369] width 69 height 99
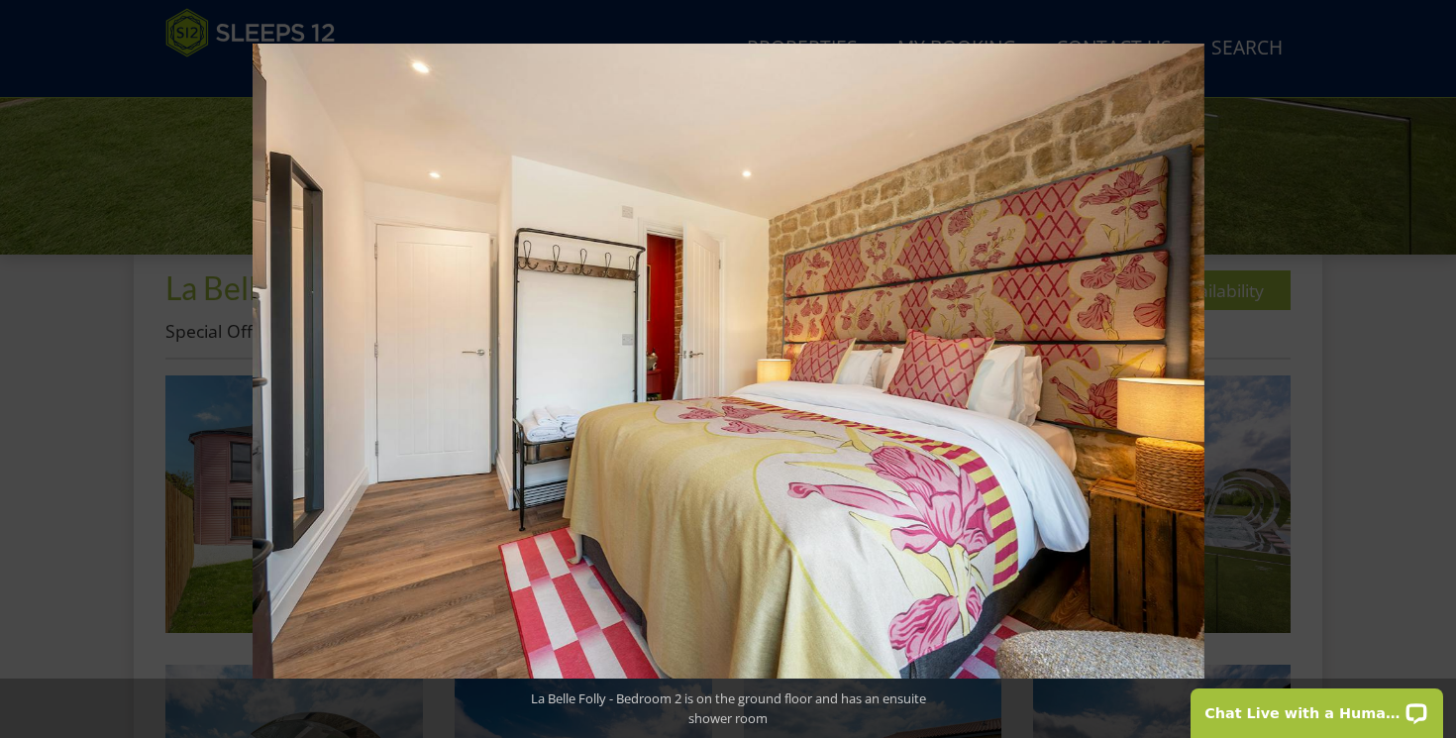
click at [1438, 372] on button at bounding box center [1421, 369] width 69 height 99
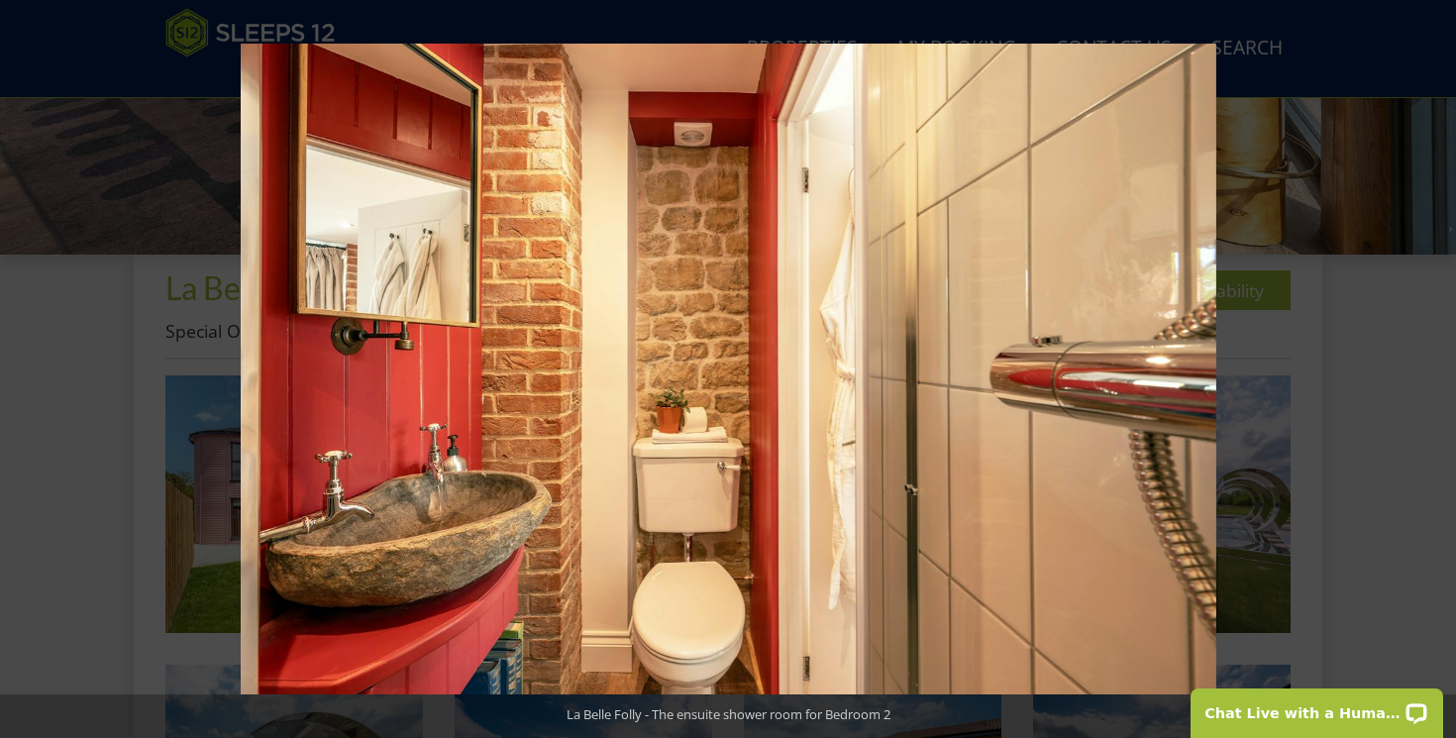
click at [1438, 372] on button at bounding box center [1421, 369] width 69 height 99
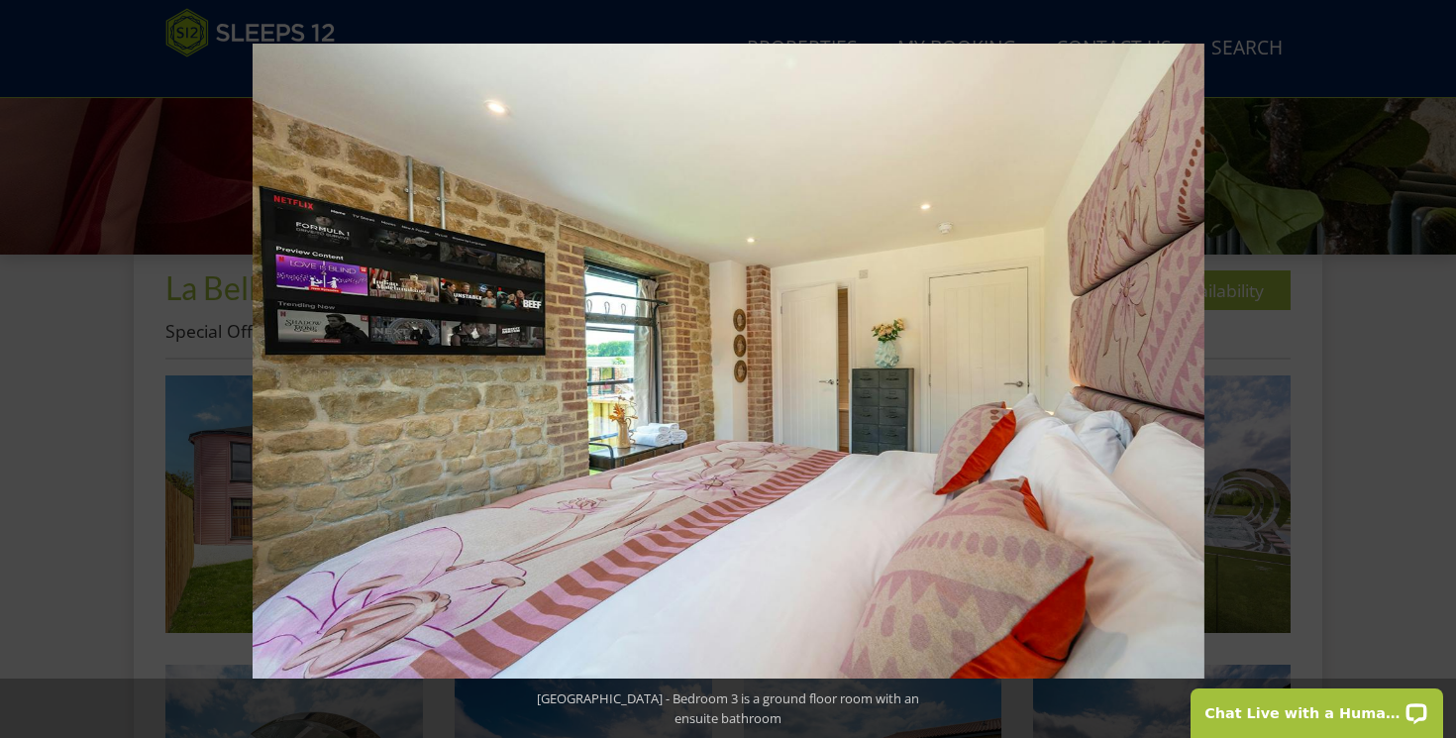
click at [1438, 372] on button at bounding box center [1421, 369] width 69 height 99
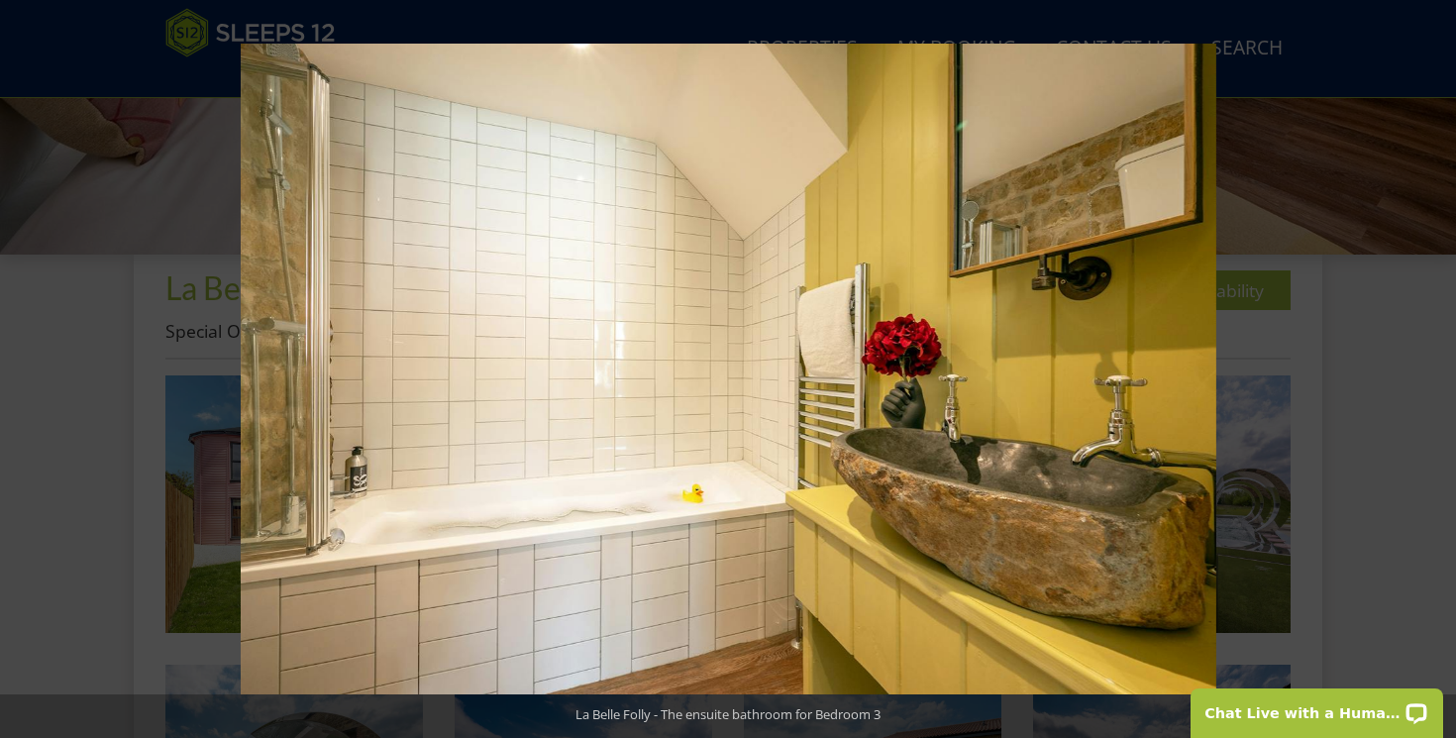
click at [1438, 372] on button at bounding box center [1421, 369] width 69 height 99
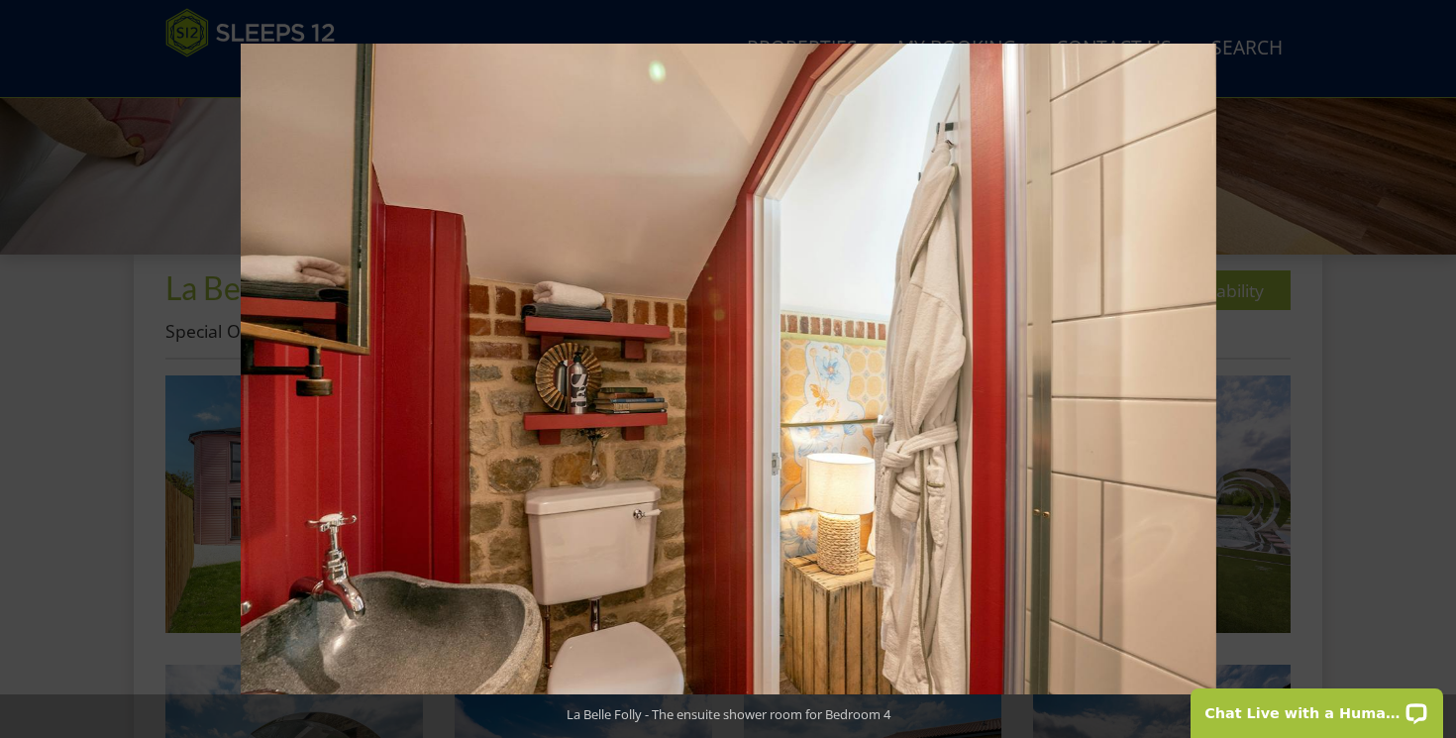
click at [1438, 372] on button at bounding box center [1421, 369] width 69 height 99
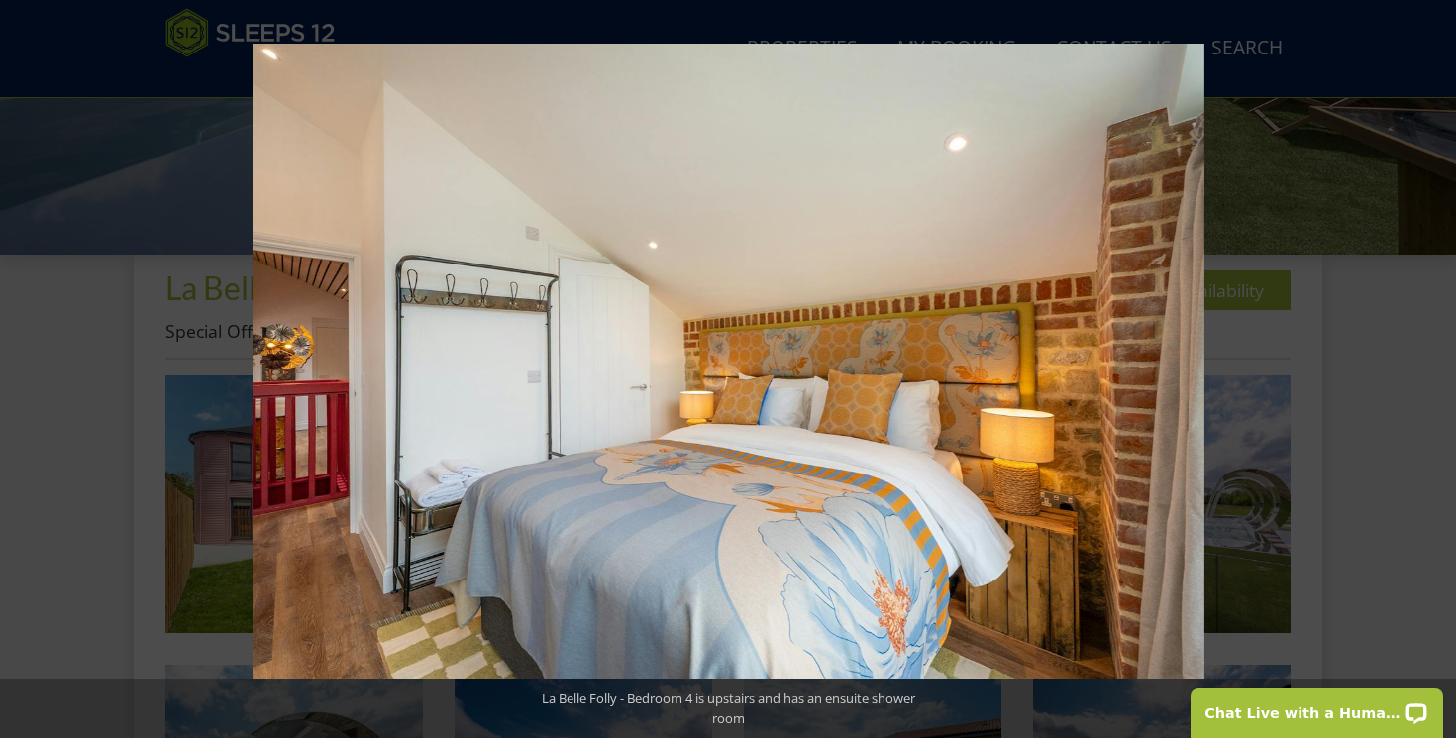
click at [1438, 372] on button at bounding box center [1421, 369] width 69 height 99
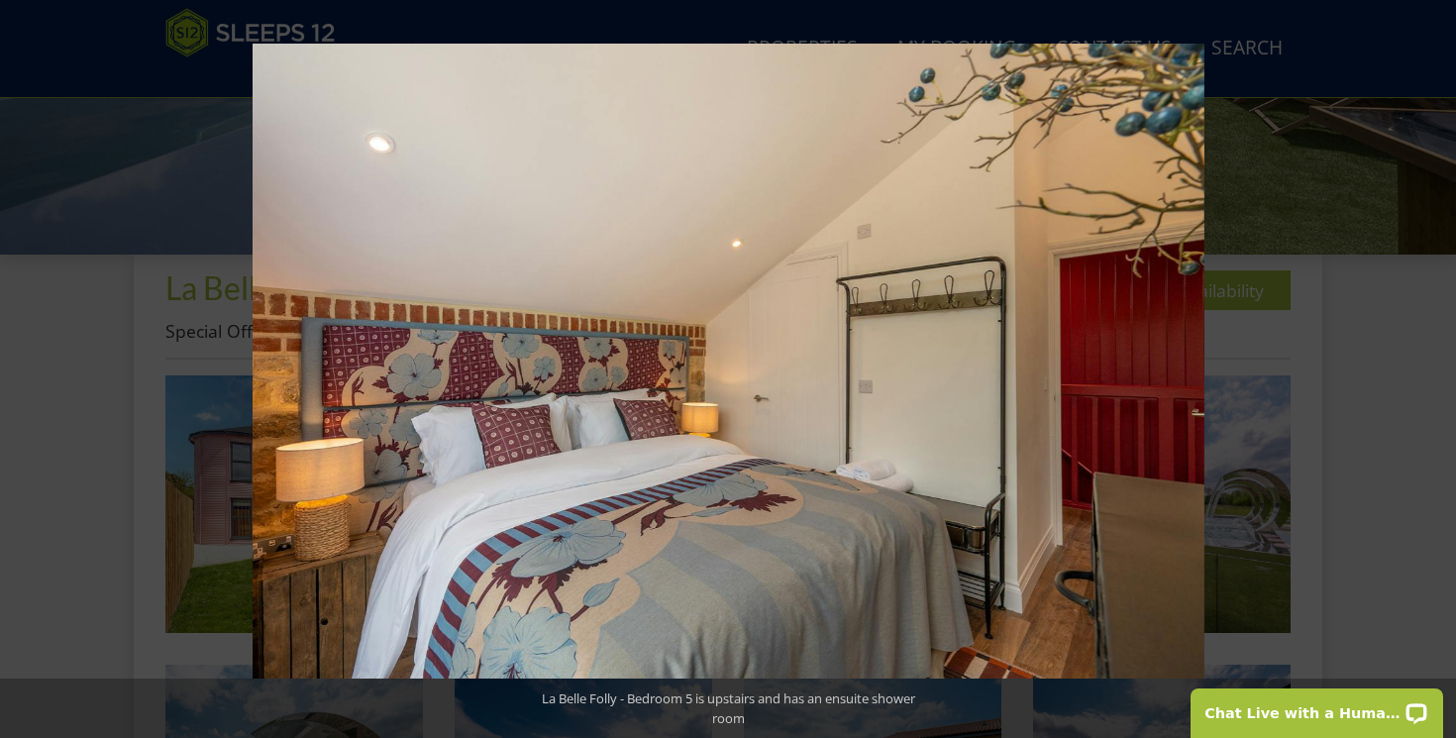
click at [1438, 372] on button at bounding box center [1421, 369] width 69 height 99
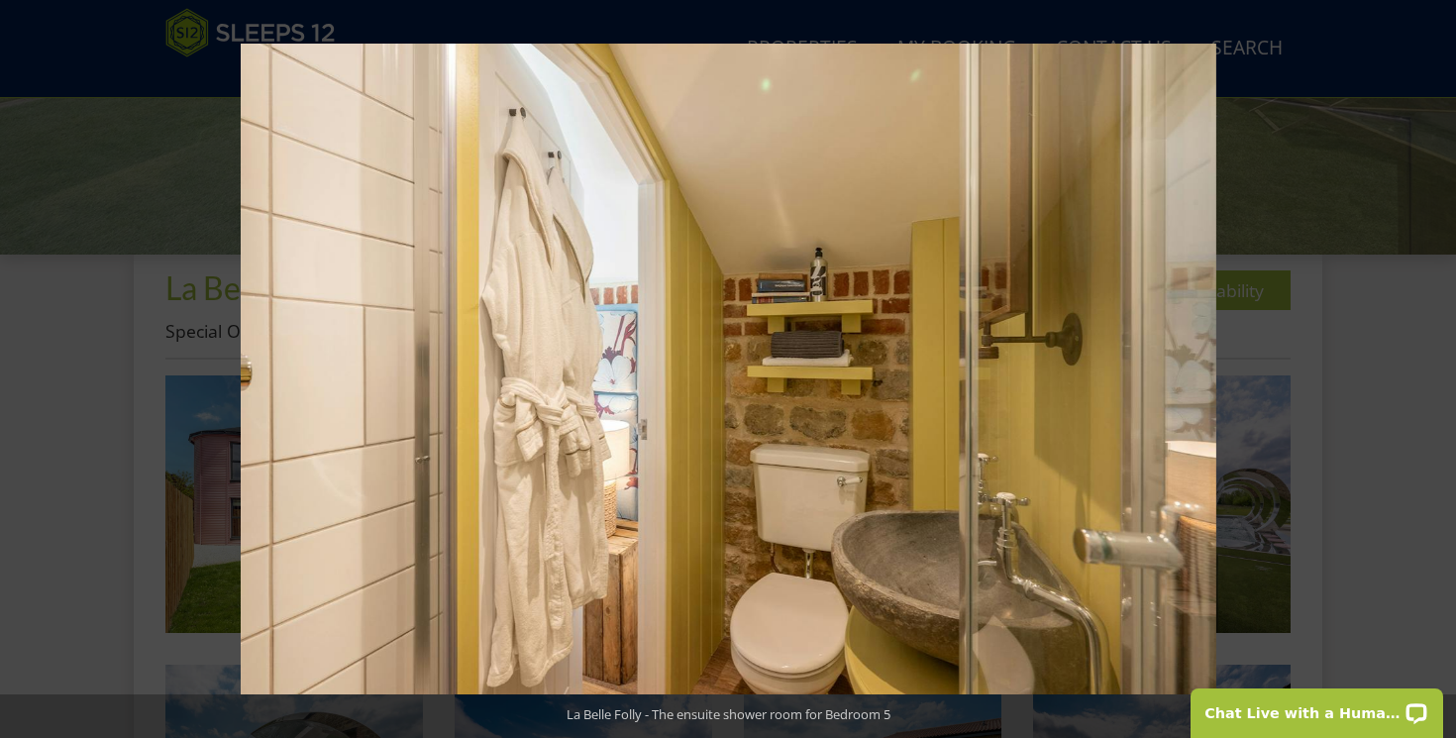
click at [1438, 372] on button at bounding box center [1421, 369] width 69 height 99
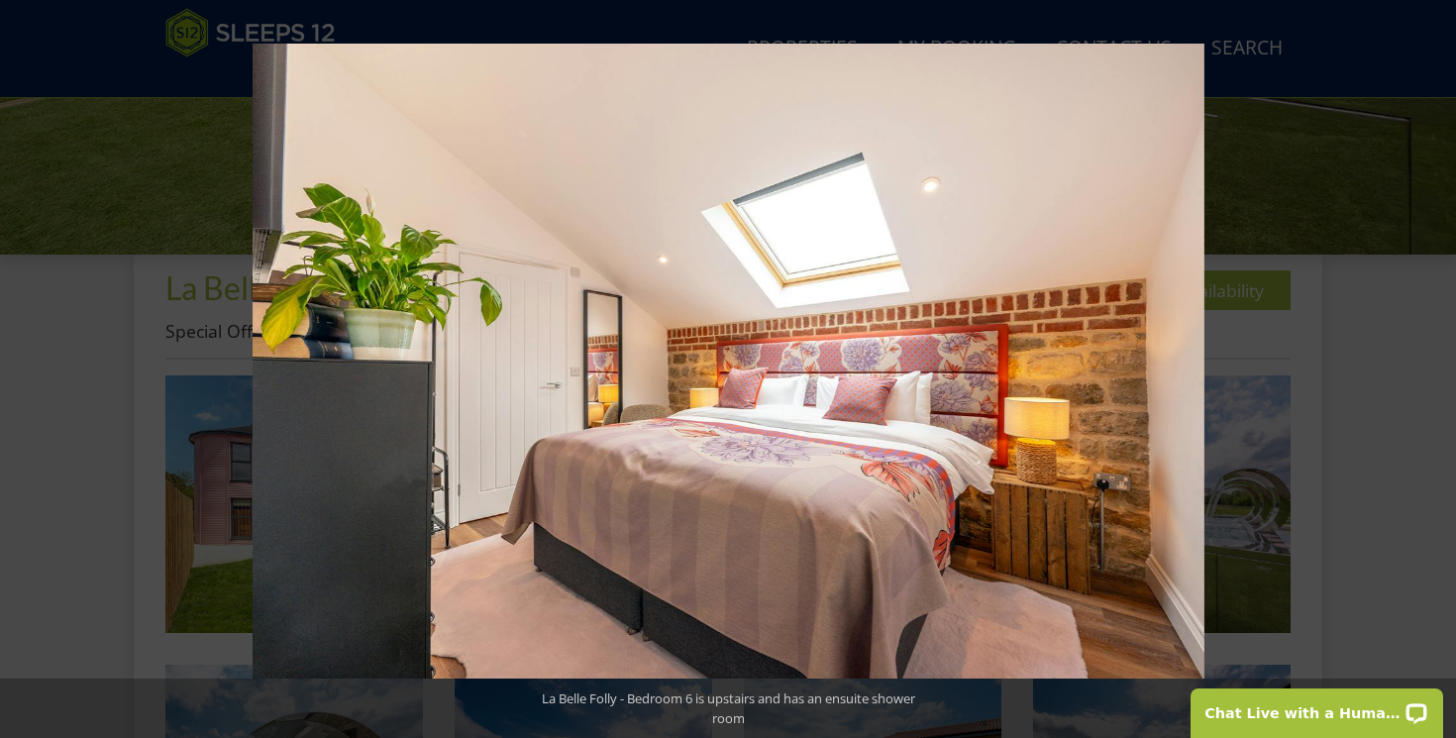
click at [1438, 372] on button at bounding box center [1421, 369] width 69 height 99
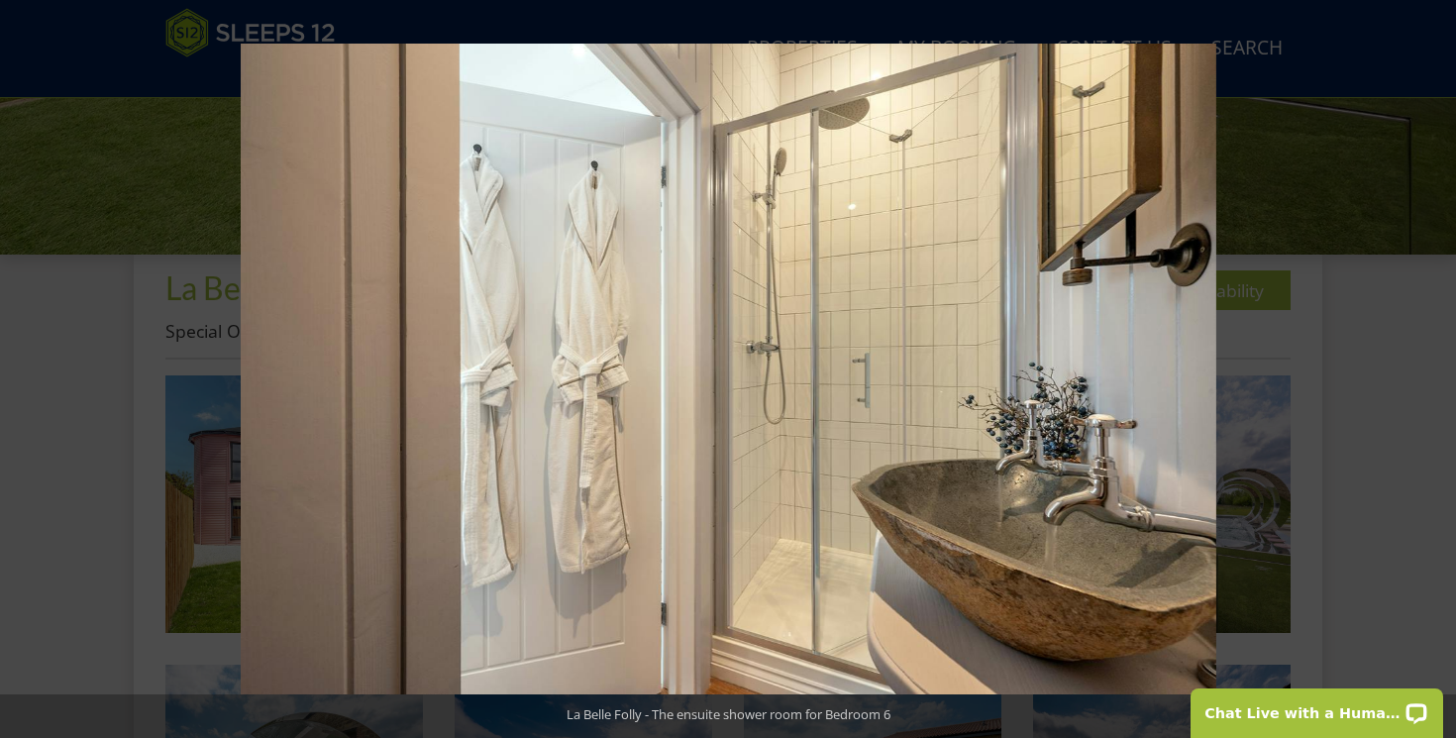
click at [1438, 372] on button at bounding box center [1421, 369] width 69 height 99
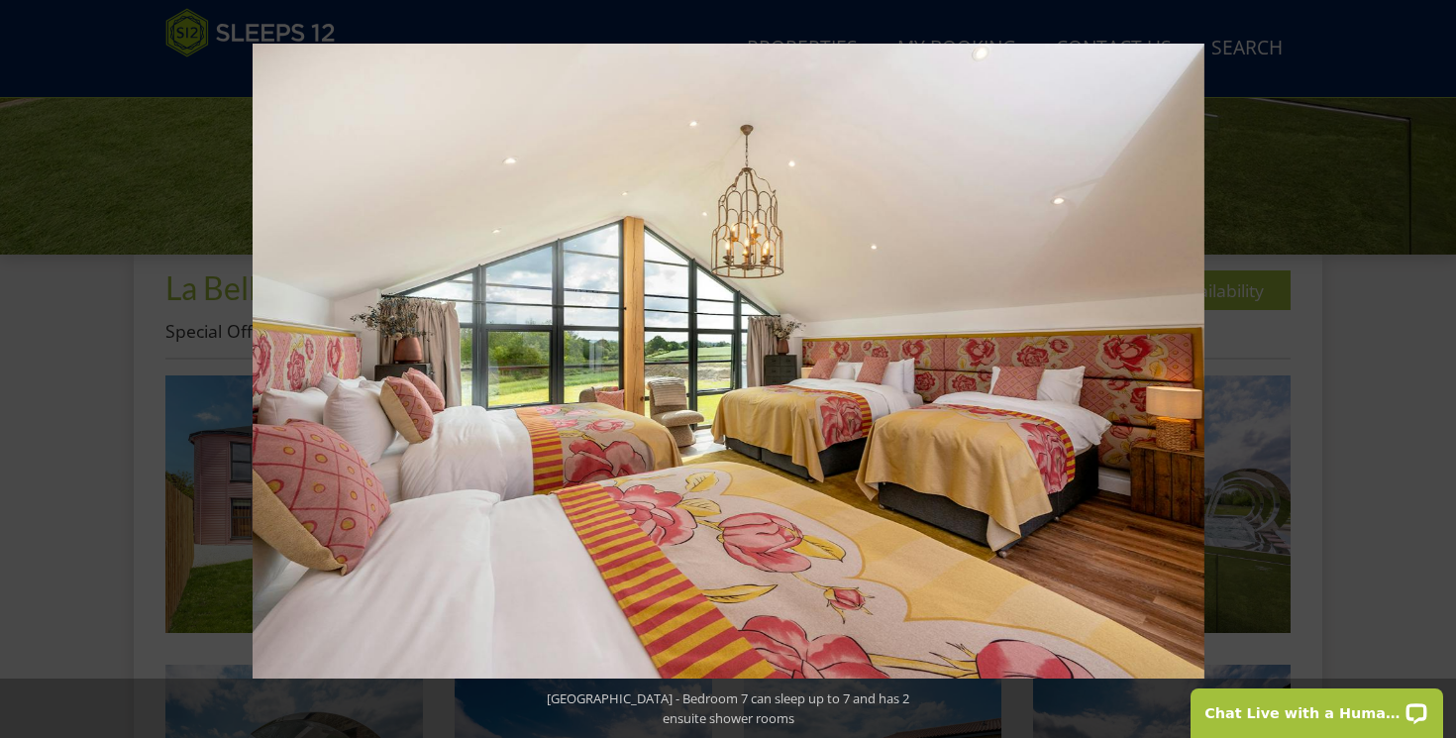
click at [1438, 372] on button at bounding box center [1421, 369] width 69 height 99
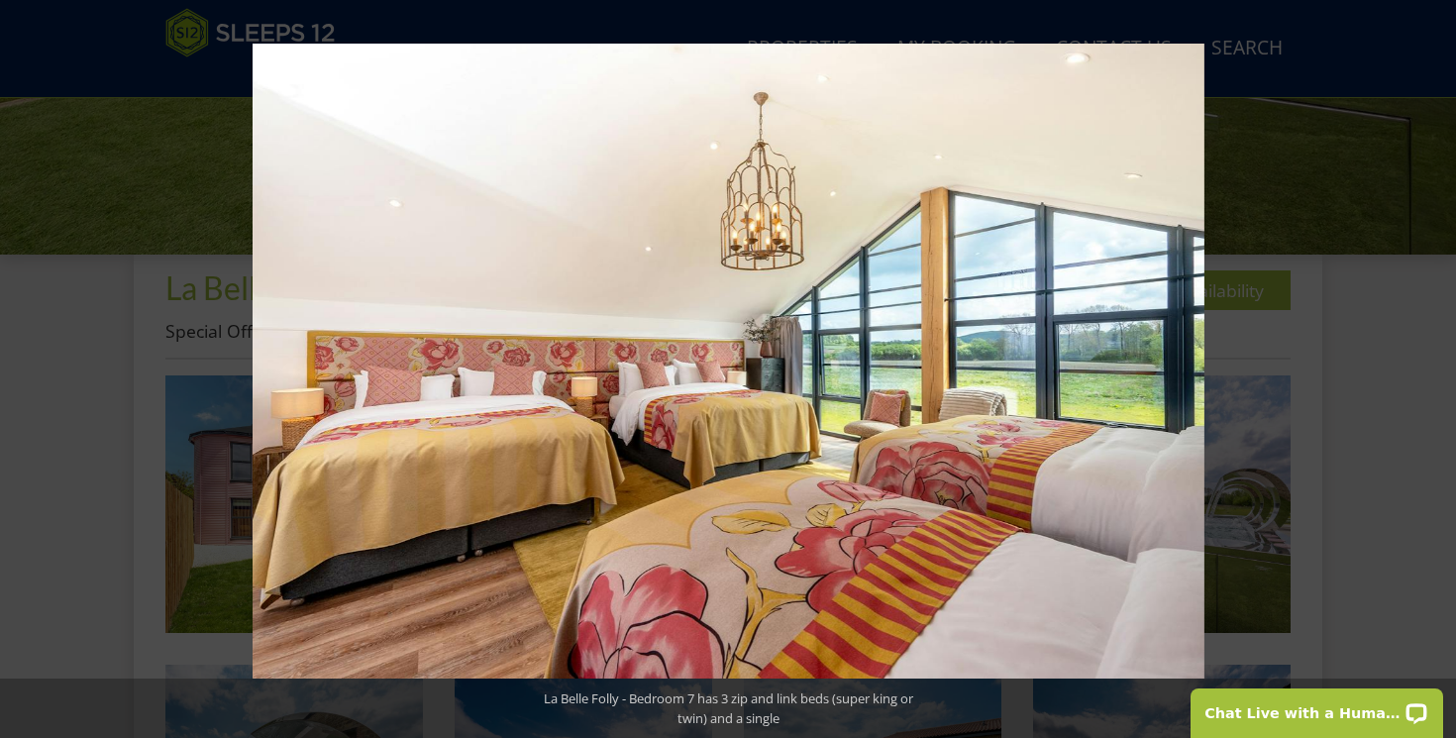
click at [1438, 372] on button at bounding box center [1421, 369] width 69 height 99
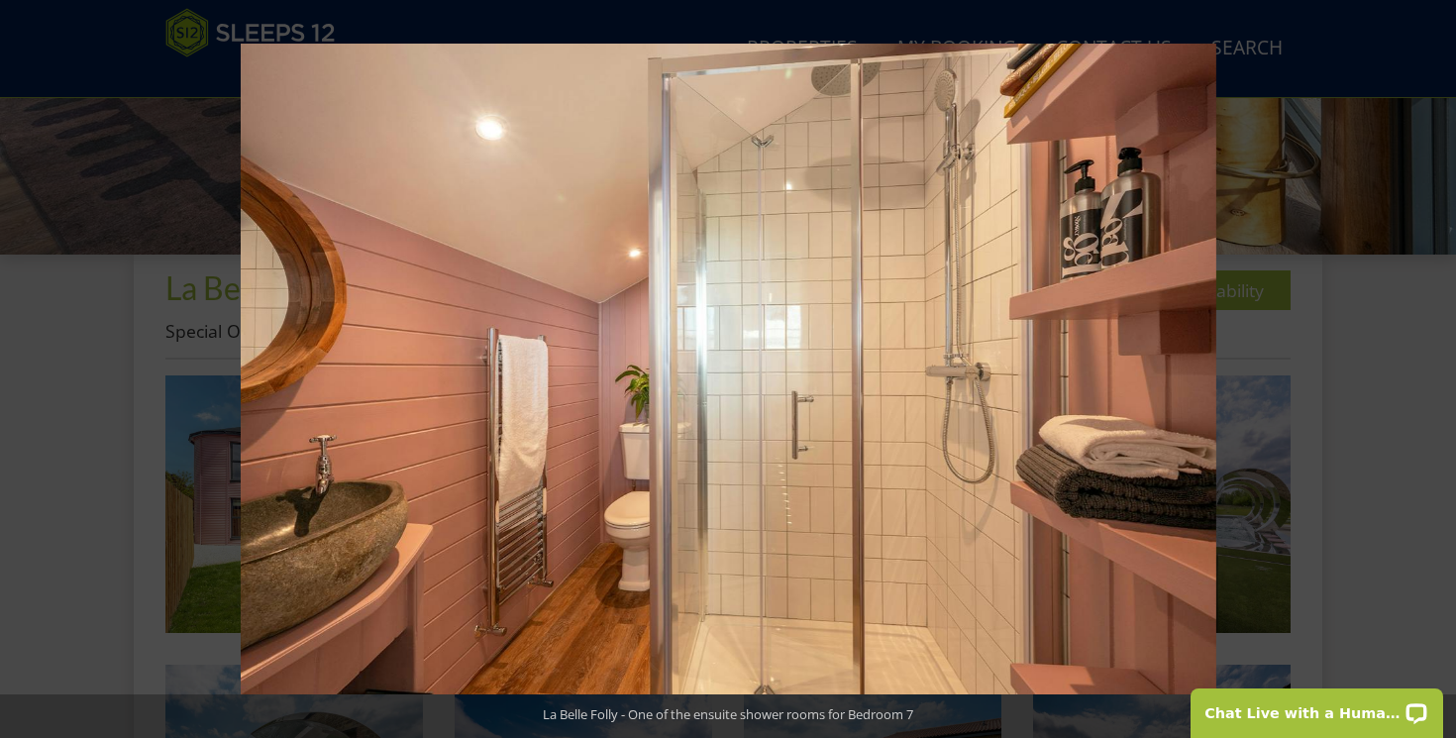
click at [1438, 372] on button at bounding box center [1421, 369] width 69 height 99
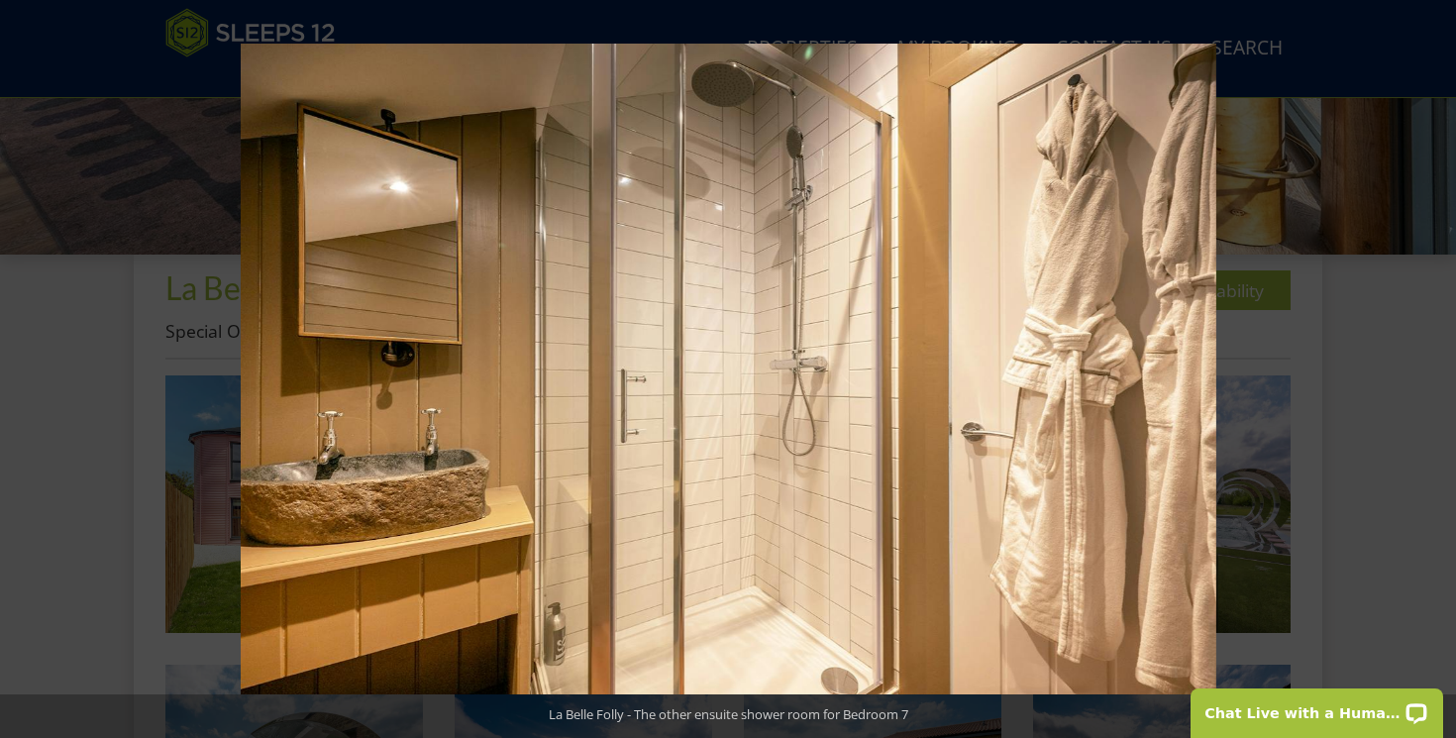
click at [1438, 372] on button at bounding box center [1421, 369] width 69 height 99
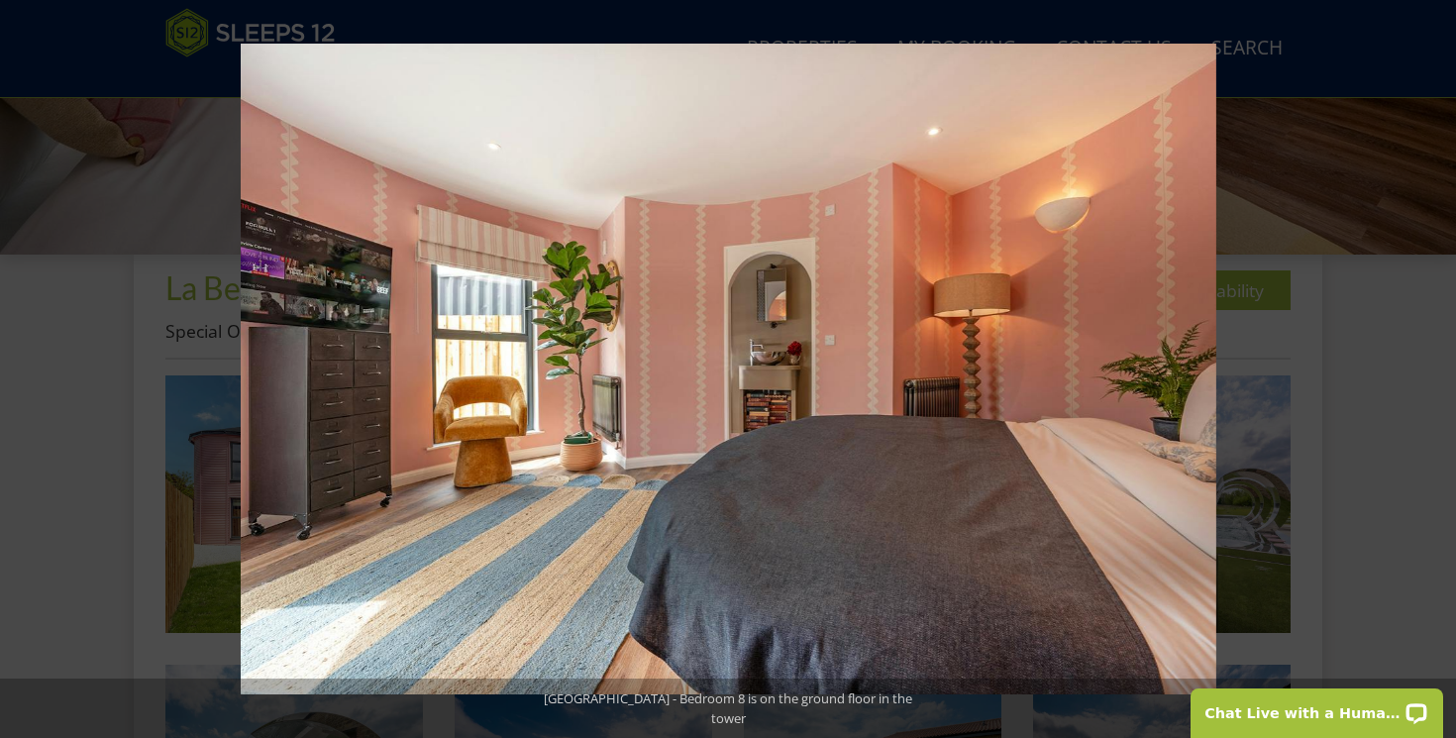
click at [1438, 372] on button at bounding box center [1421, 369] width 69 height 99
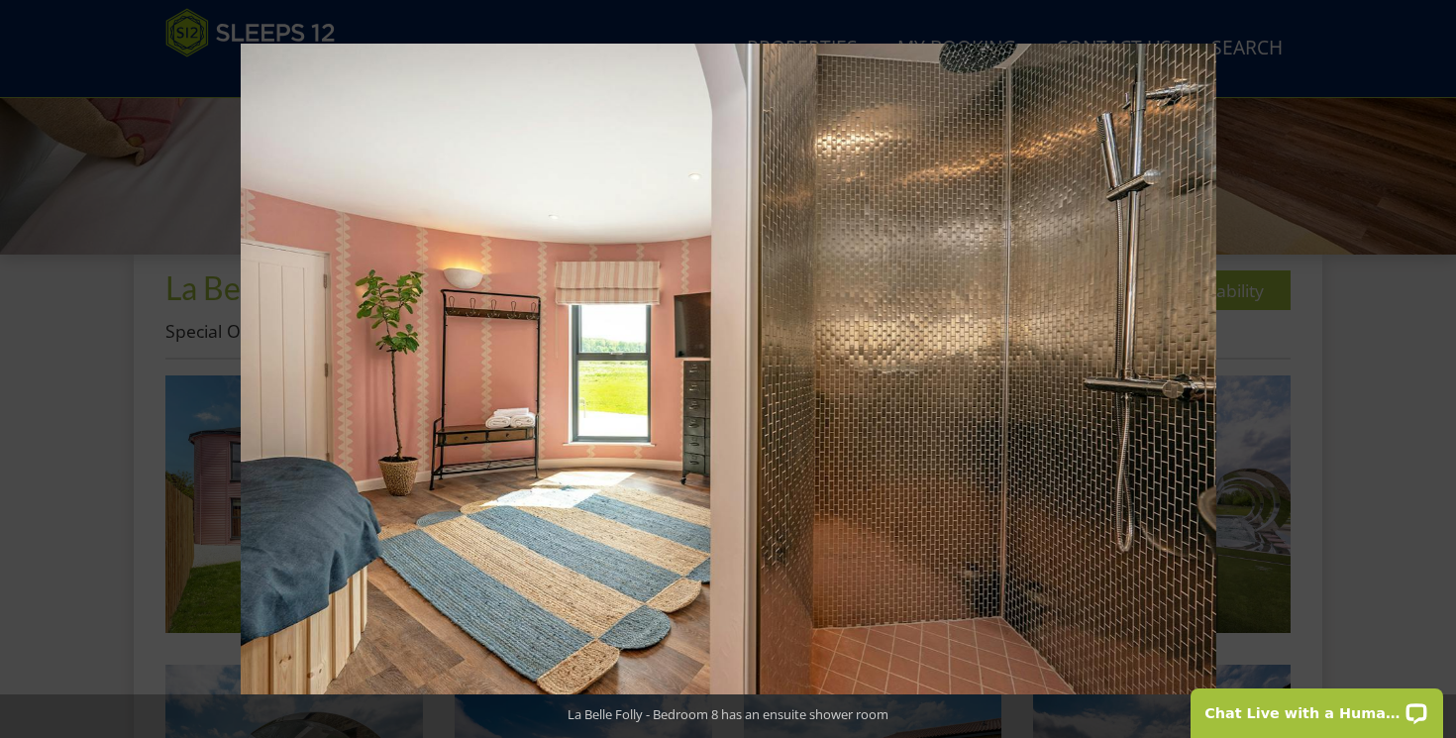
click at [1438, 372] on button at bounding box center [1421, 369] width 69 height 99
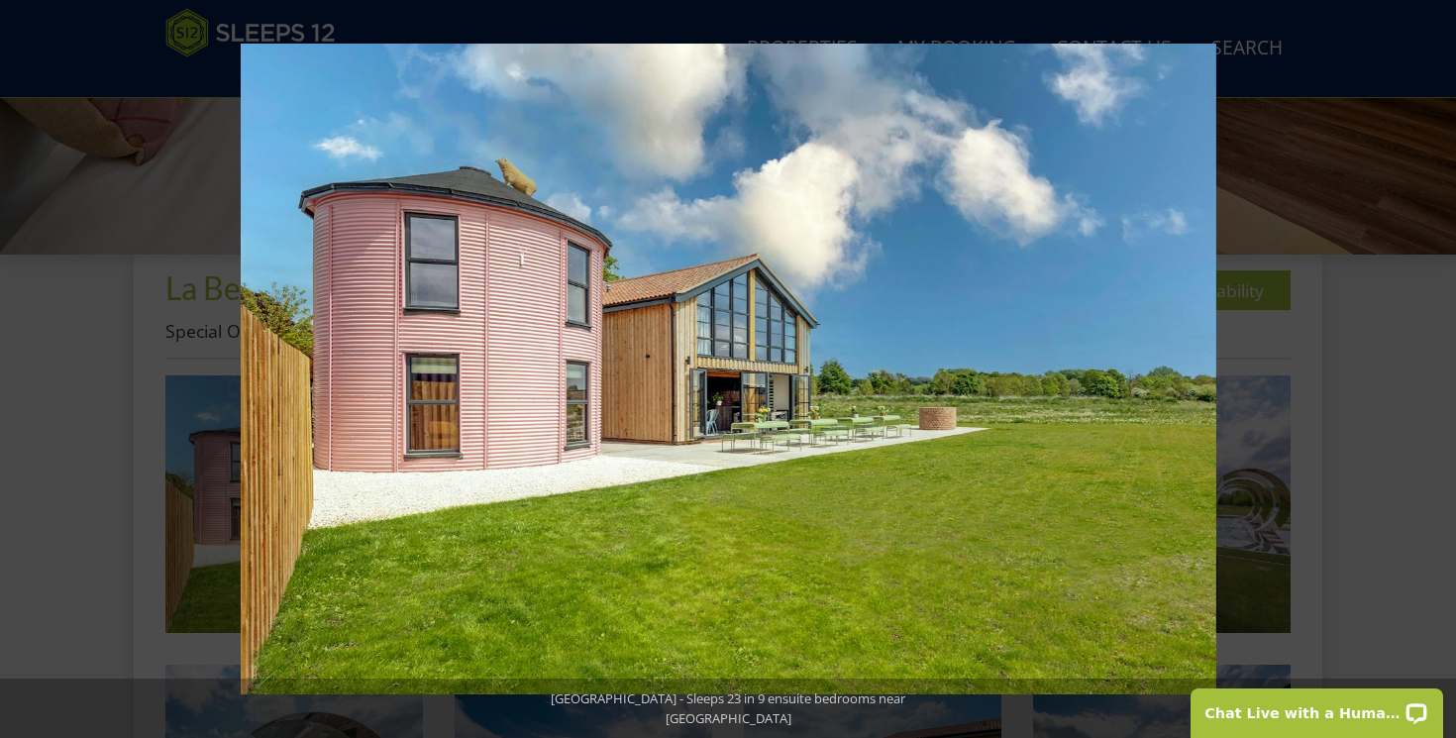
click at [1438, 372] on button at bounding box center [1421, 369] width 69 height 99
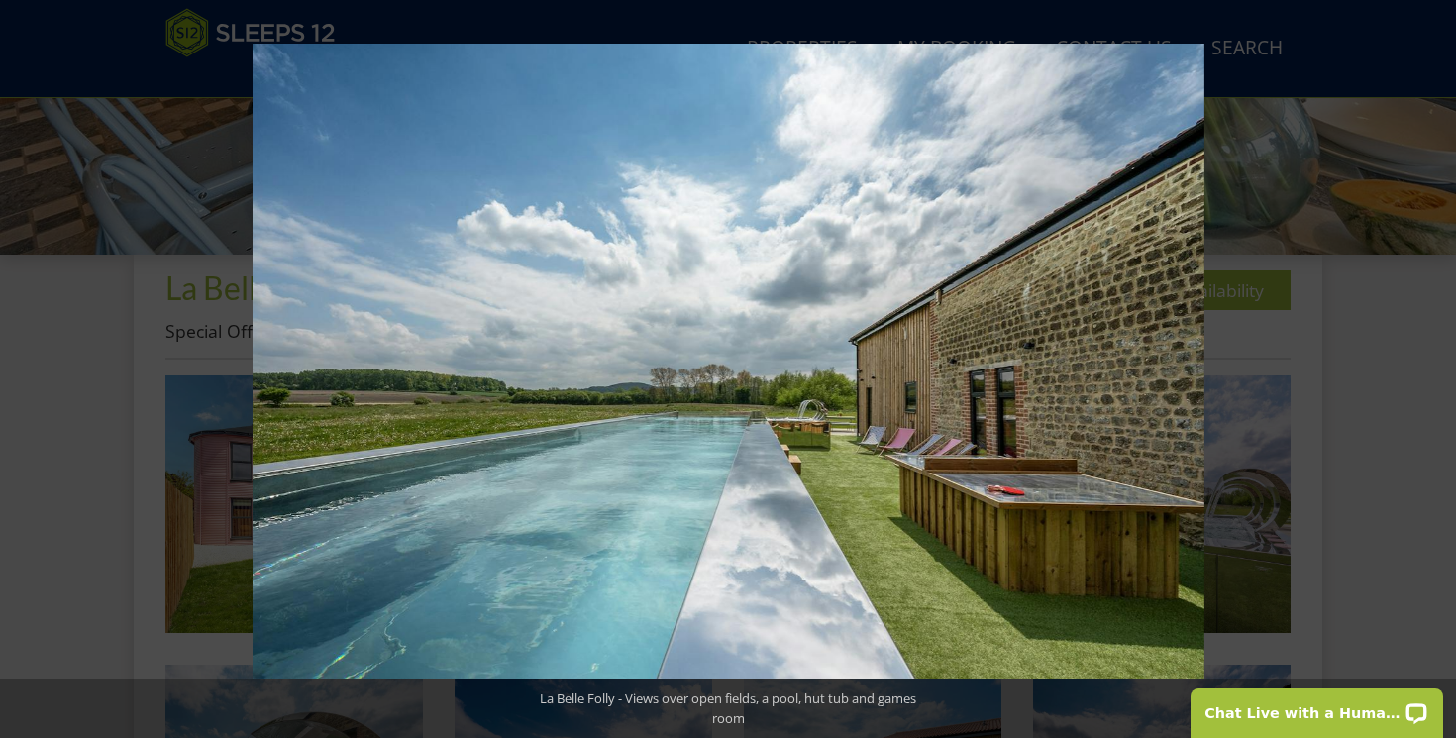
click at [1438, 372] on button at bounding box center [1421, 369] width 69 height 99
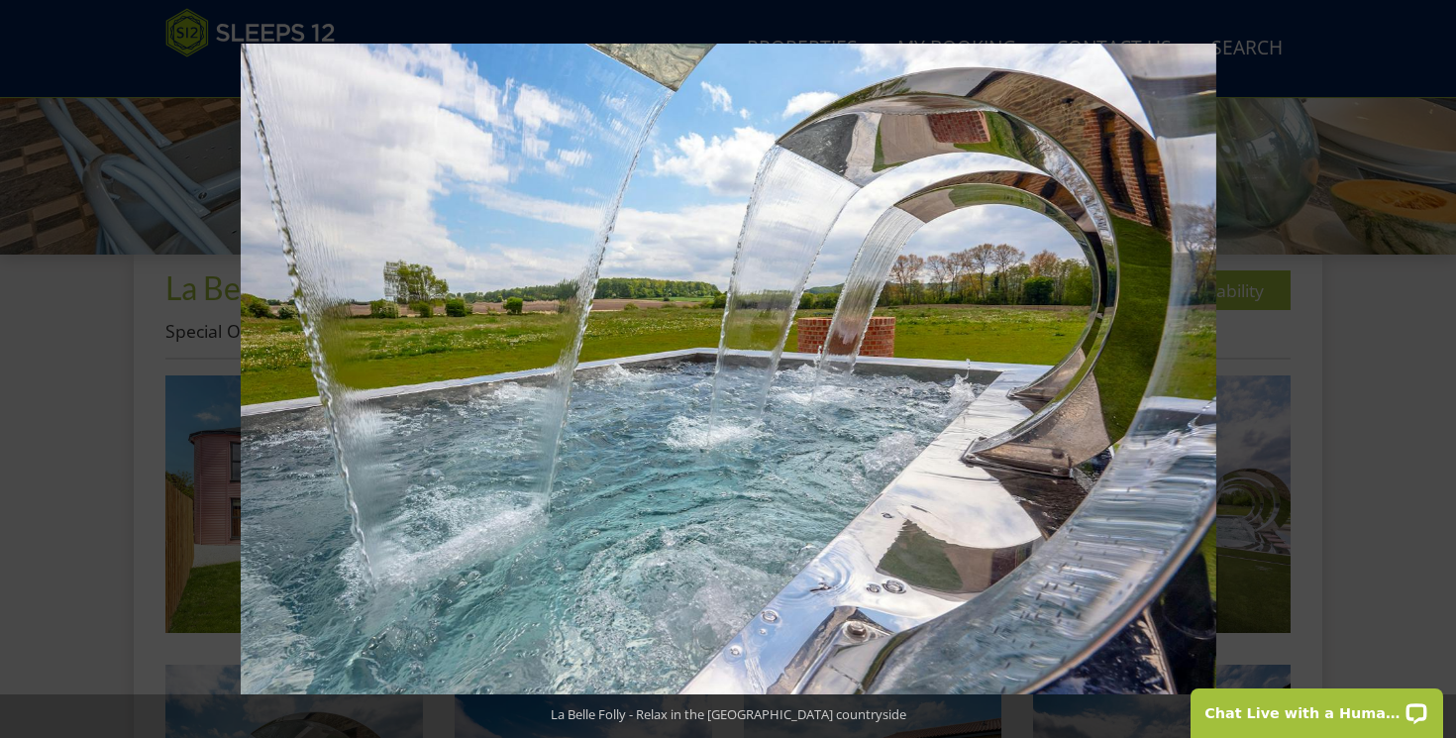
click at [1438, 372] on button at bounding box center [1421, 369] width 69 height 99
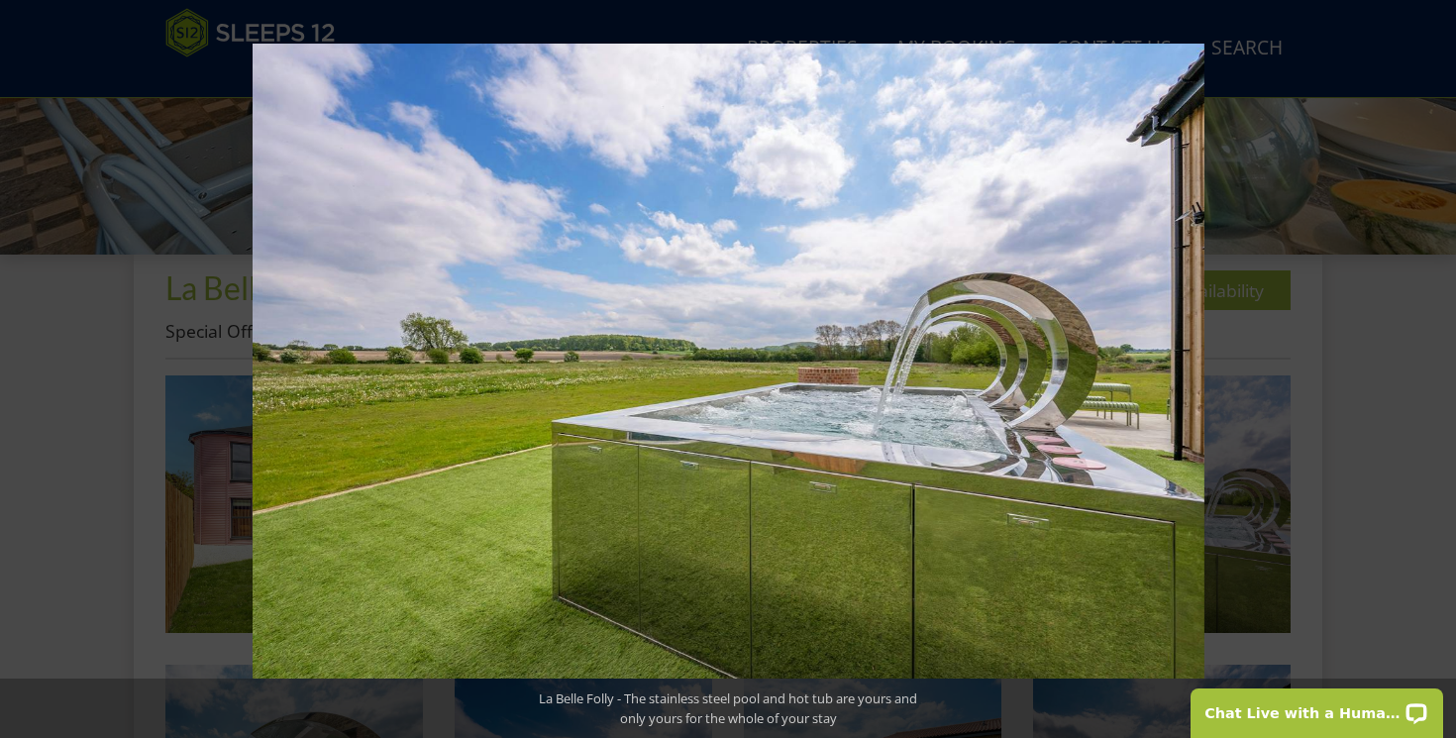
click at [1438, 372] on button at bounding box center [1421, 369] width 69 height 99
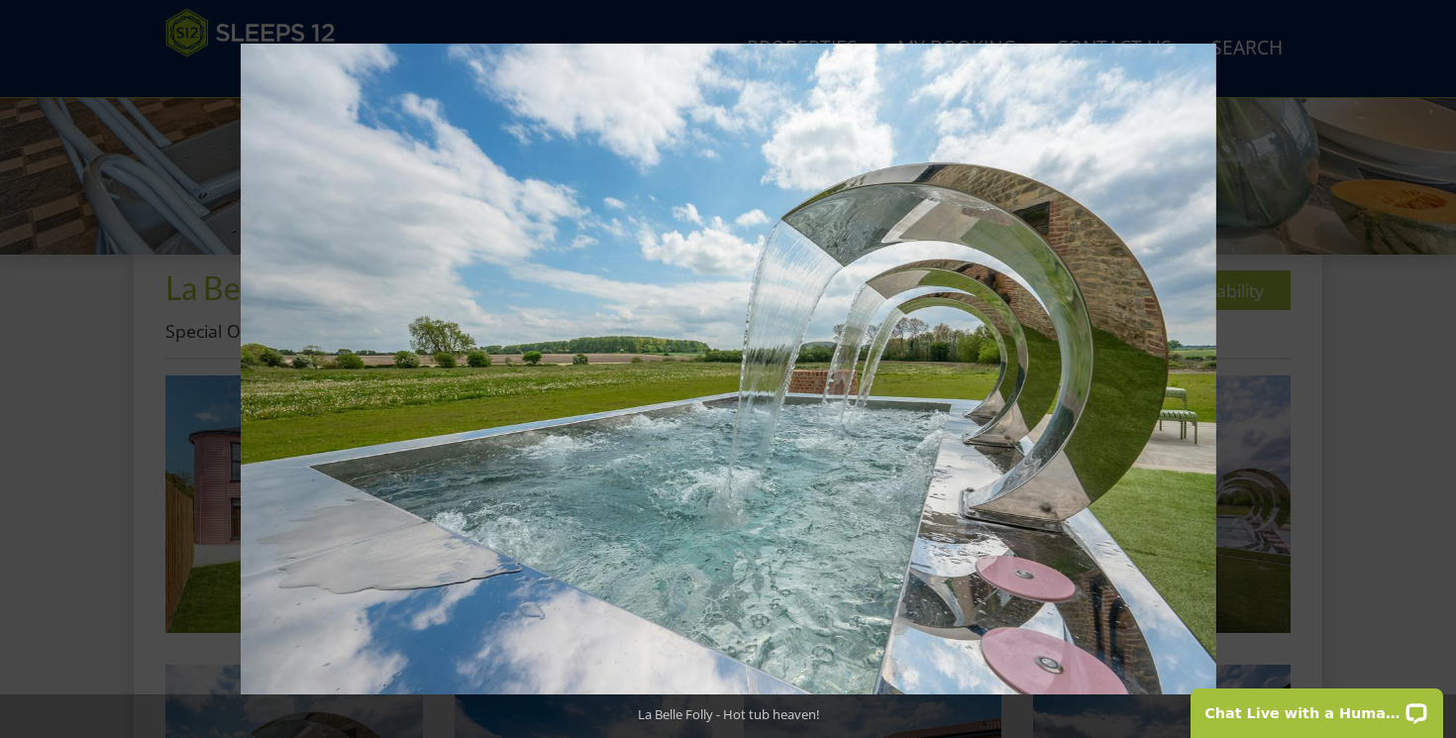
click at [1438, 372] on button at bounding box center [1421, 369] width 69 height 99
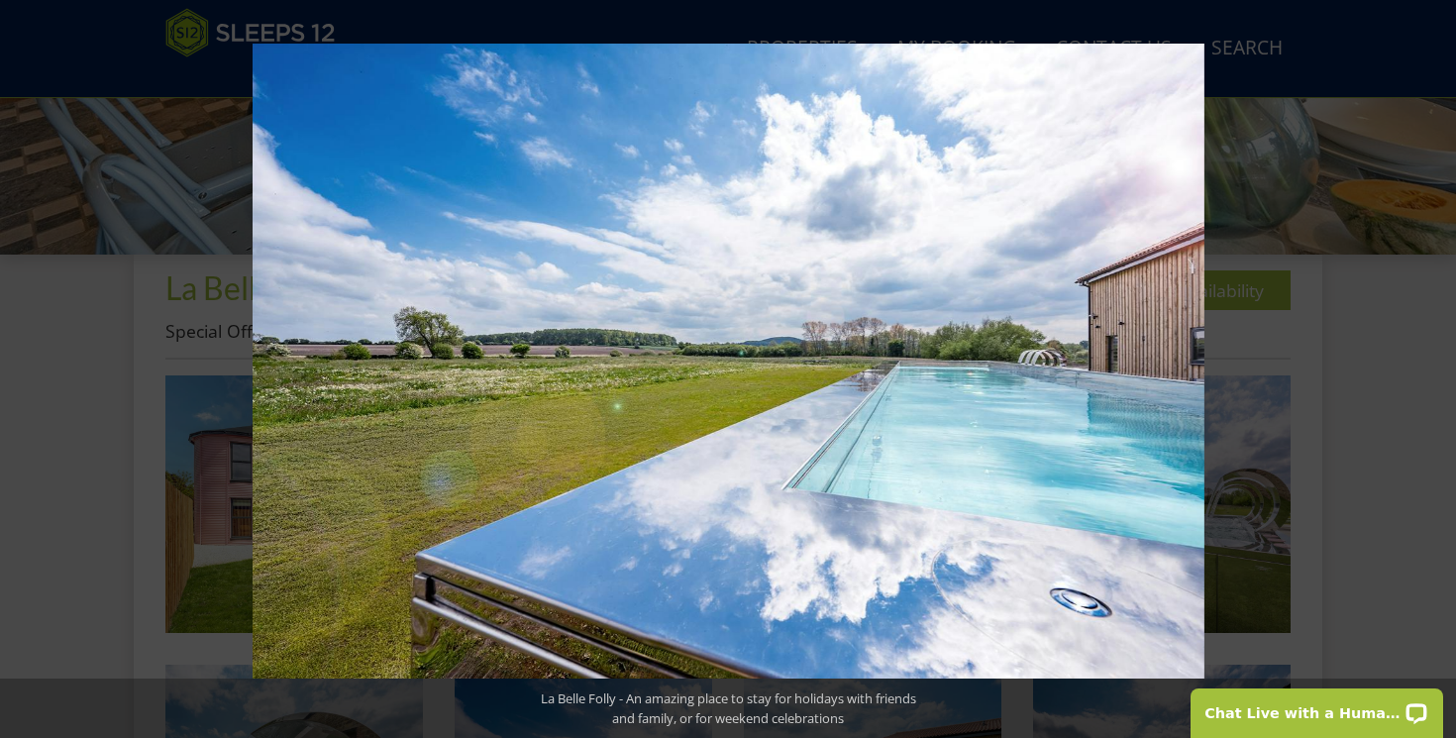
click at [1438, 372] on button at bounding box center [1421, 369] width 69 height 99
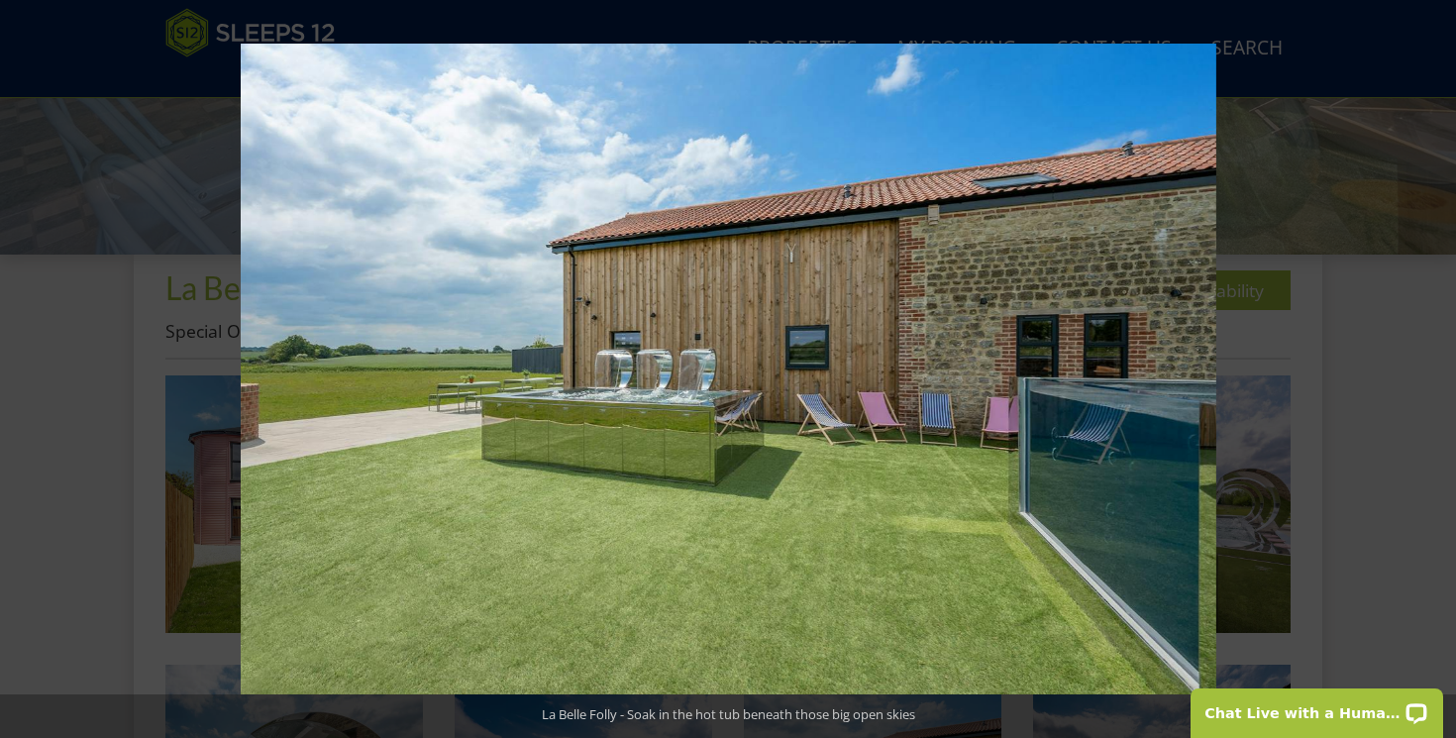
click at [1438, 372] on button at bounding box center [1421, 369] width 69 height 99
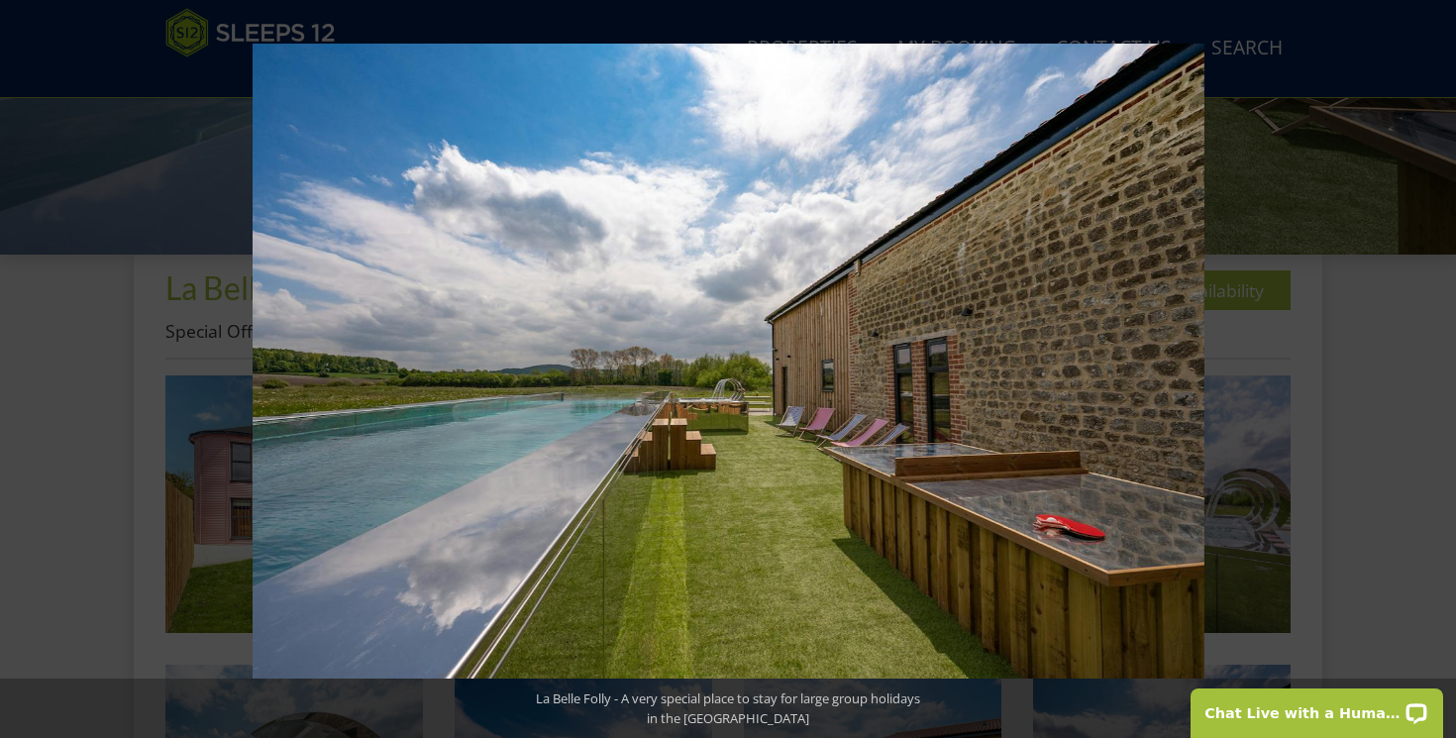
click at [1438, 372] on button at bounding box center [1421, 369] width 69 height 99
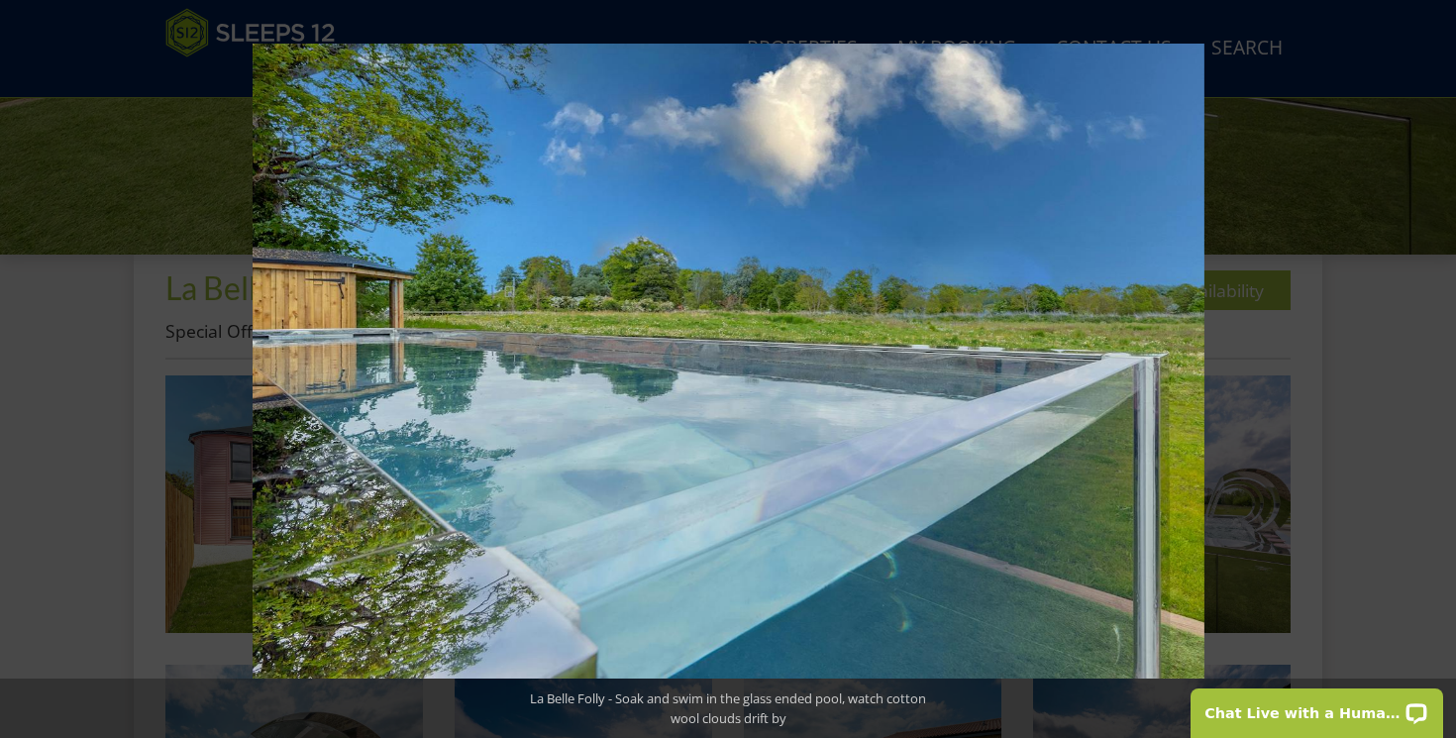
click at [1438, 372] on button at bounding box center [1421, 369] width 69 height 99
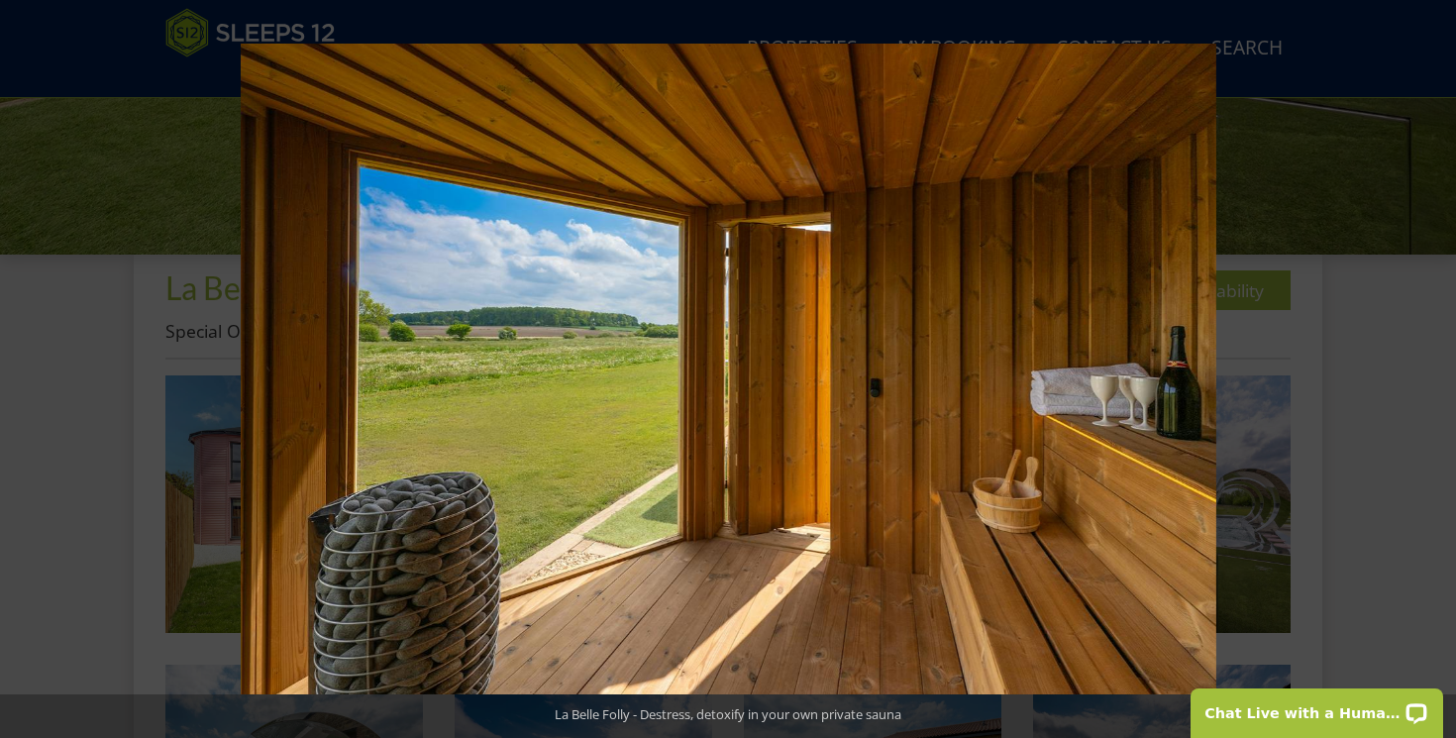
click at [1438, 372] on button at bounding box center [1421, 369] width 69 height 99
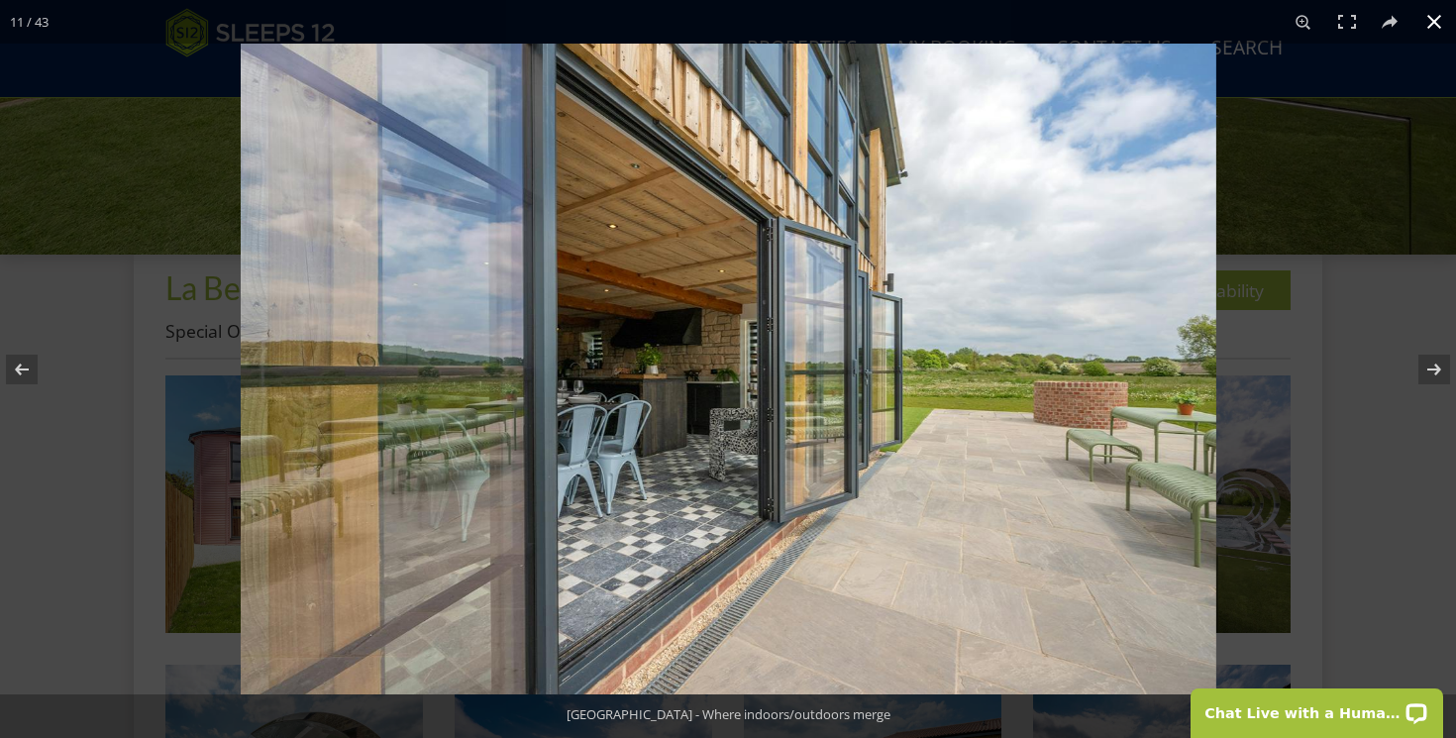
click at [47, 449] on div at bounding box center [728, 369] width 1456 height 738
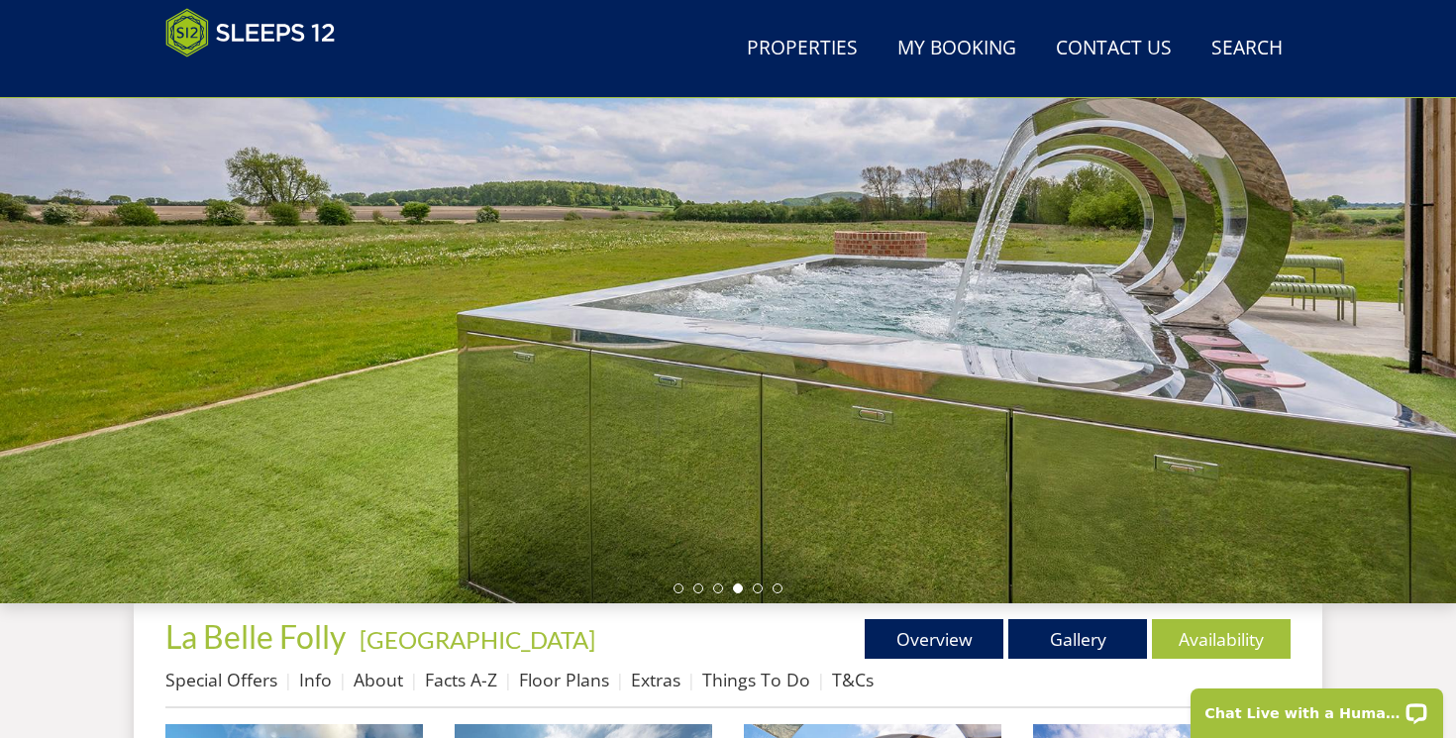
scroll to position [0, 0]
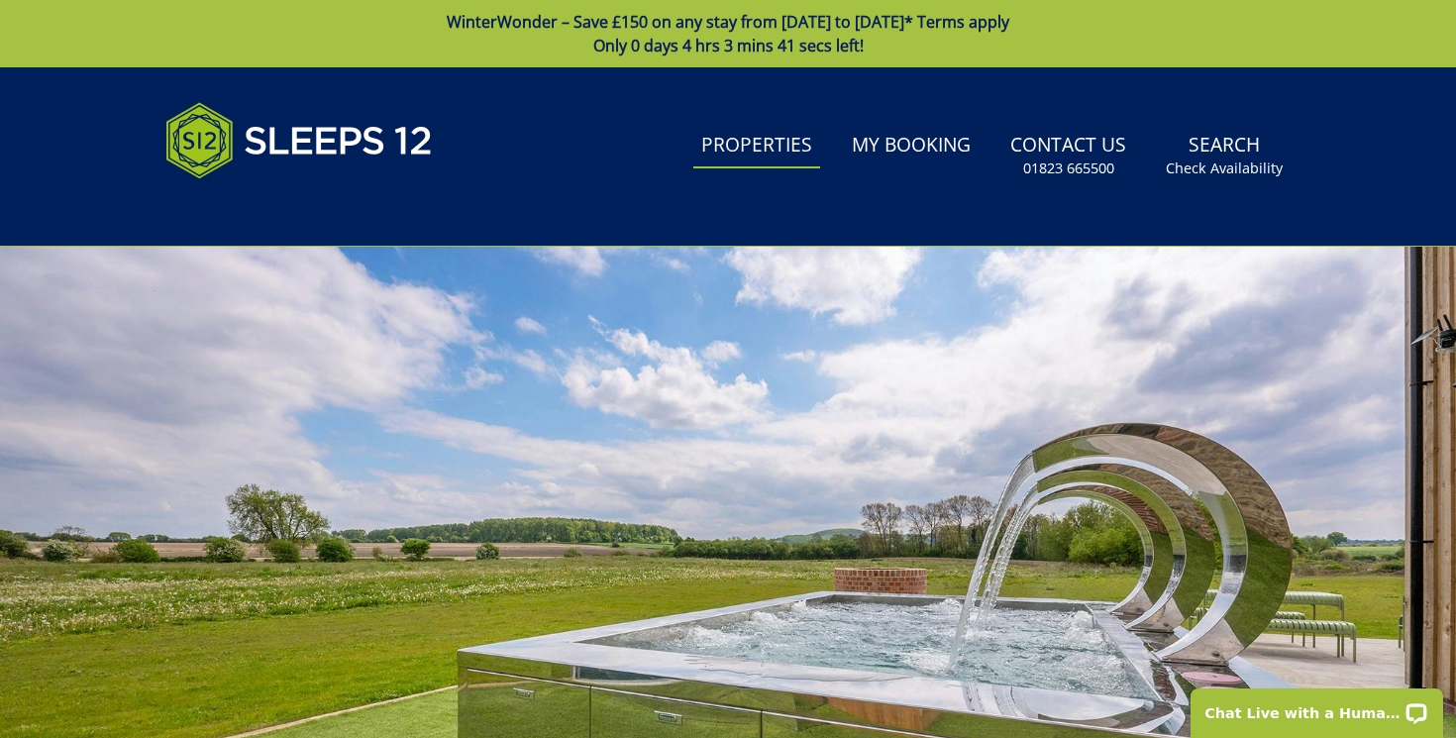
click at [792, 142] on link "Properties" at bounding box center [756, 146] width 127 height 45
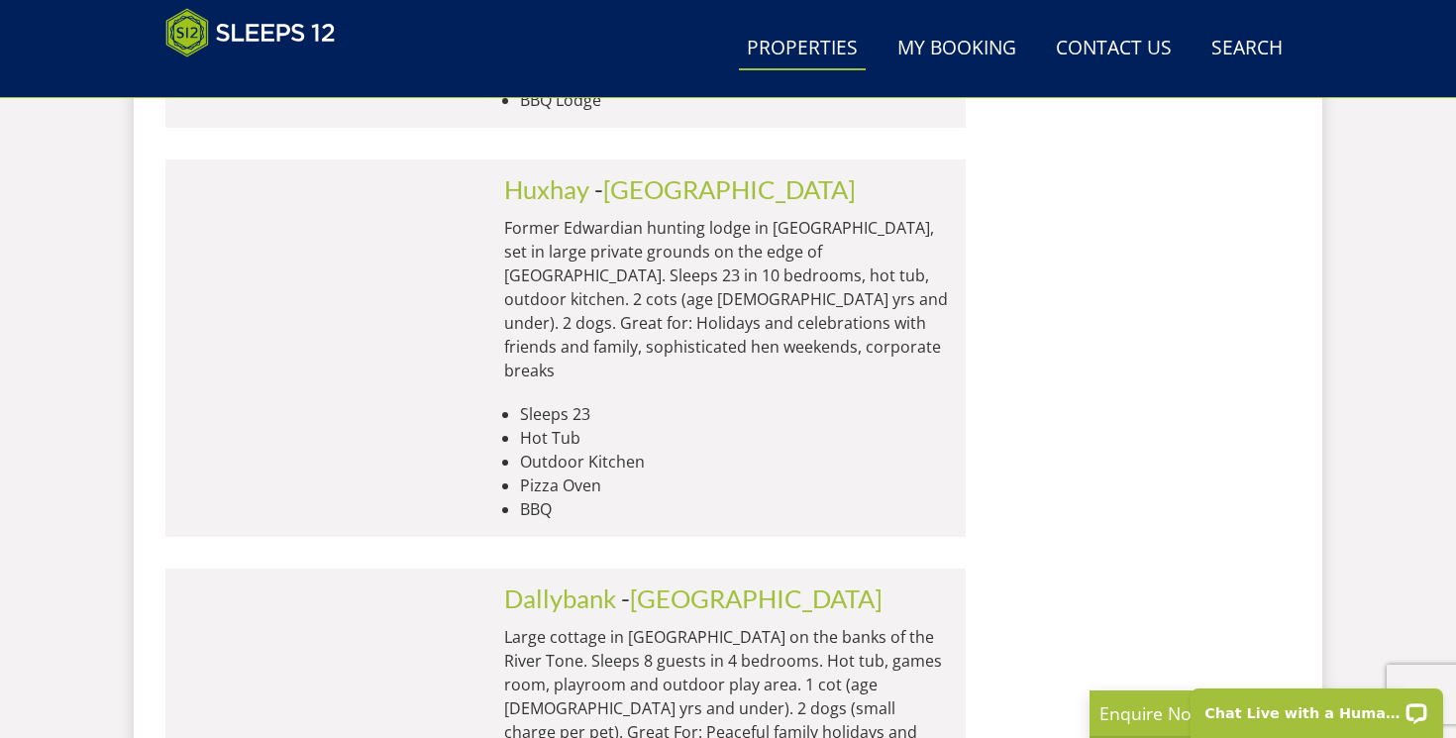
scroll to position [8587, 0]
